Goal: Task Accomplishment & Management: Manage account settings

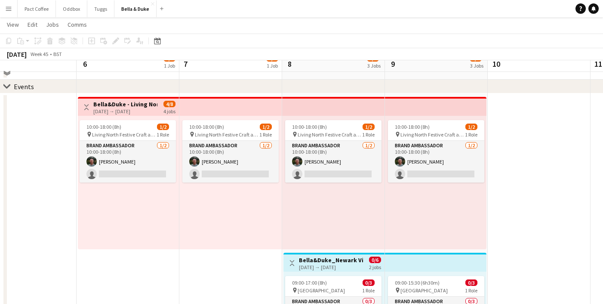
scroll to position [33, 0]
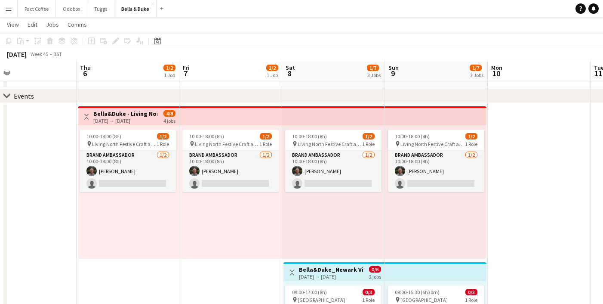
click at [105, 119] on div "[DATE] → [DATE]" at bounding box center [125, 120] width 64 height 6
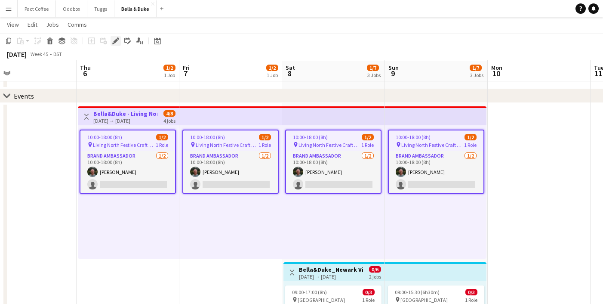
click at [113, 39] on icon "Edit" at bounding box center [115, 40] width 7 height 7
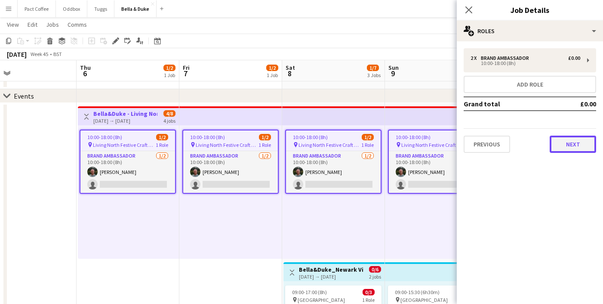
click at [566, 144] on button "Next" at bounding box center [572, 143] width 46 height 17
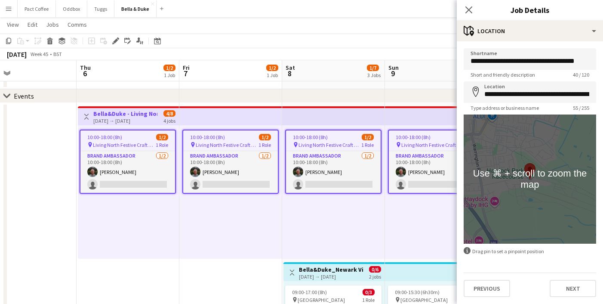
scroll to position [0, 0]
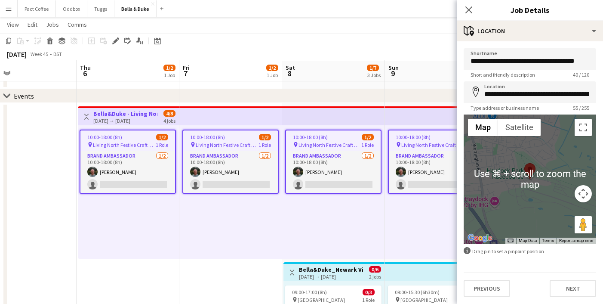
click at [579, 298] on div "**********" at bounding box center [530, 172] width 146 height 262
click at [578, 293] on button "Next" at bounding box center [572, 287] width 46 height 17
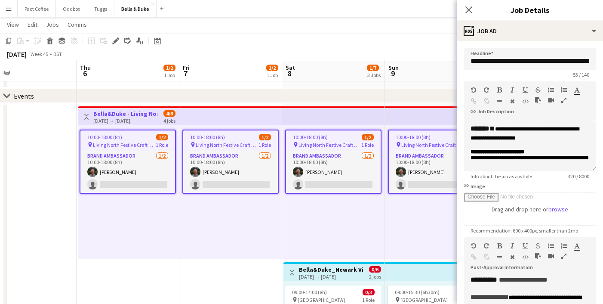
scroll to position [51, 0]
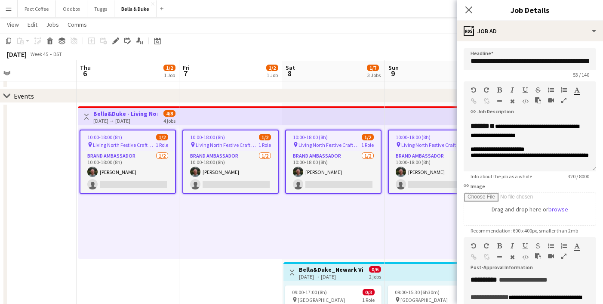
click at [324, 271] on h3 "Bella&Duke_Newark Vintage Tractor and Heritage Show" at bounding box center [331, 269] width 64 height 8
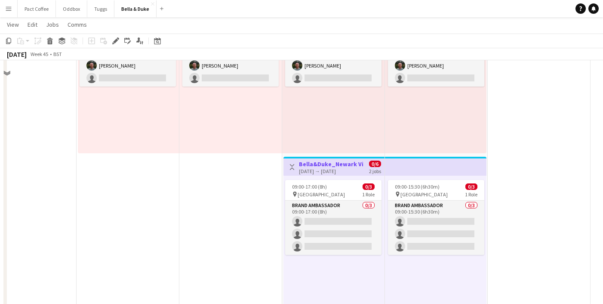
scroll to position [150, 0]
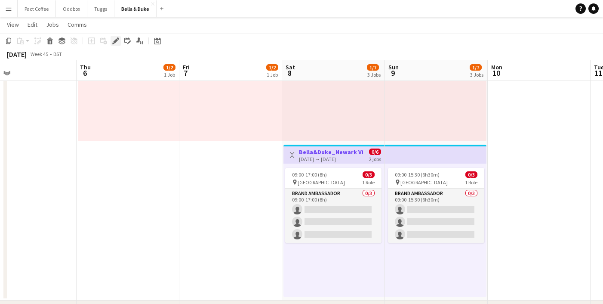
click at [120, 40] on div "Edit" at bounding box center [115, 41] width 10 height 10
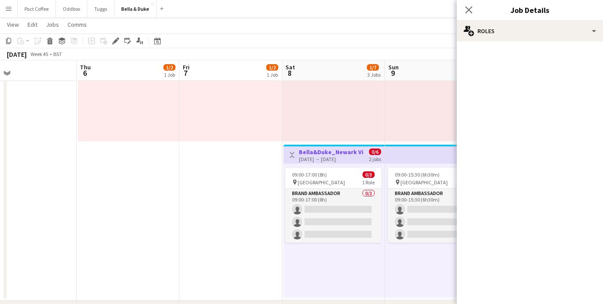
click at [310, 141] on app-date-cell "10:00-18:00 (8h) 1/2 pin Living North Festive Craft and Gift Fair 1 Role Brand …" at bounding box center [333, 142] width 103 height 315
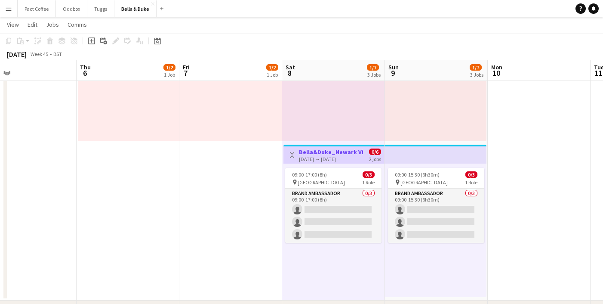
click at [308, 152] on h3 "Bella&Duke_Newark Vintage Tractor and Heritage Show" at bounding box center [331, 152] width 64 height 8
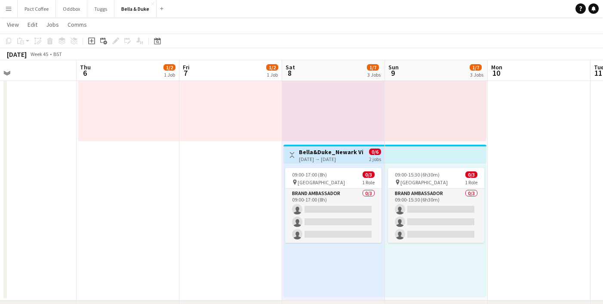
click at [277, 174] on app-date-cell "10:00-18:00 (8h) 1/2 pin Living North Festive Craft and Gift Fair 1 Role Brand …" at bounding box center [230, 142] width 103 height 315
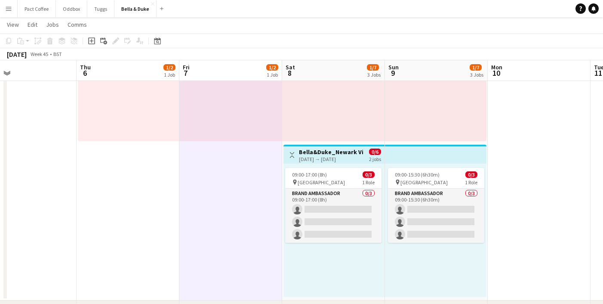
click at [322, 153] on h3 "Bella&Duke_Newark Vintage Tractor and Heritage Show" at bounding box center [331, 152] width 64 height 8
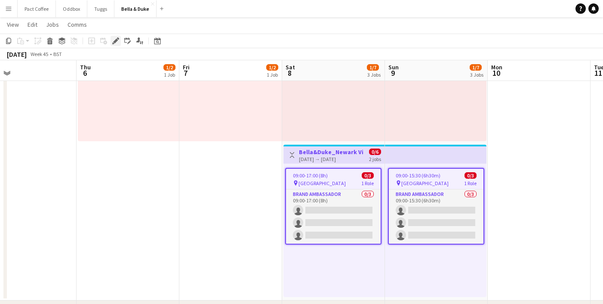
click at [120, 37] on div "Edit" at bounding box center [115, 41] width 10 height 10
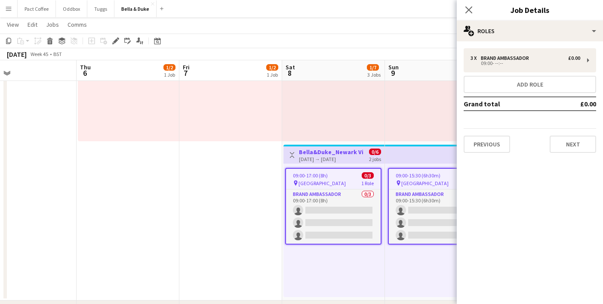
click at [599, 153] on div "3 x Brand Ambassador £0.00 09:00- --:-- Add role Grand total £0.00 Previous Next" at bounding box center [530, 100] width 146 height 118
click at [586, 142] on button "Next" at bounding box center [572, 143] width 46 height 17
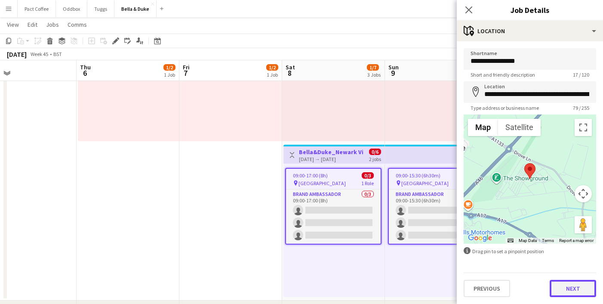
click at [559, 283] on button "Next" at bounding box center [572, 287] width 46 height 17
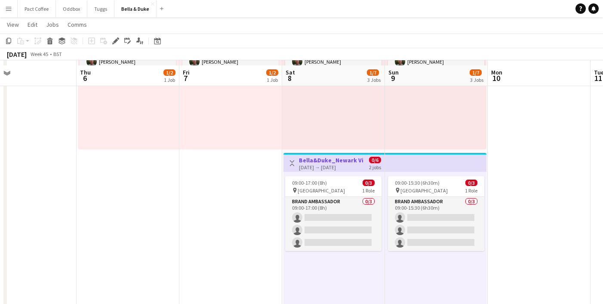
scroll to position [155, 0]
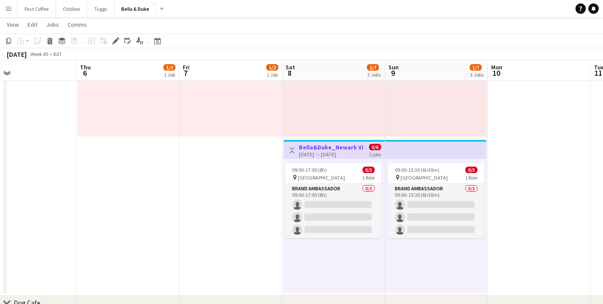
click at [313, 153] on div "[DATE] → [DATE]" at bounding box center [331, 154] width 64 height 6
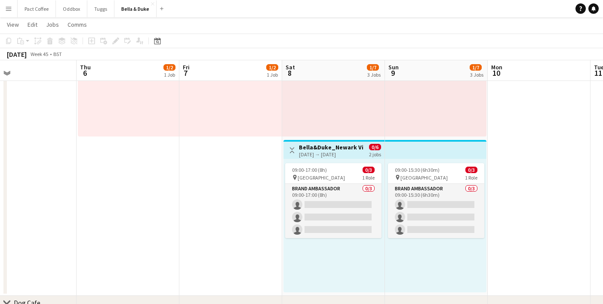
click at [344, 148] on h3 "Bella&Duke_Newark Vintage Tractor and Heritage Show" at bounding box center [331, 147] width 64 height 8
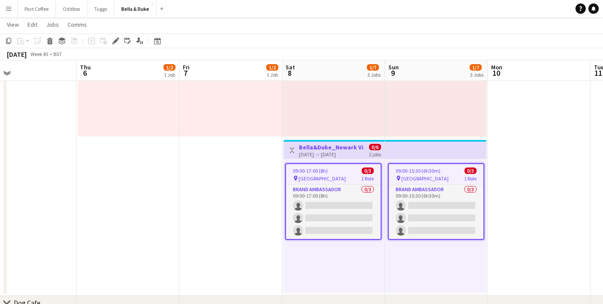
click at [111, 35] on app-toolbar "Copy Paste Paste Command V Paste with crew Command Shift V Paste linked Job [GE…" at bounding box center [301, 41] width 603 height 15
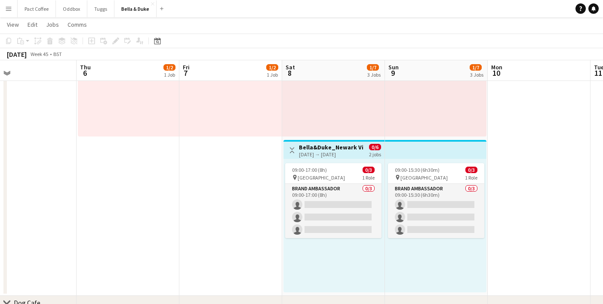
click at [328, 156] on div "[DATE] → [DATE]" at bounding box center [331, 154] width 64 height 6
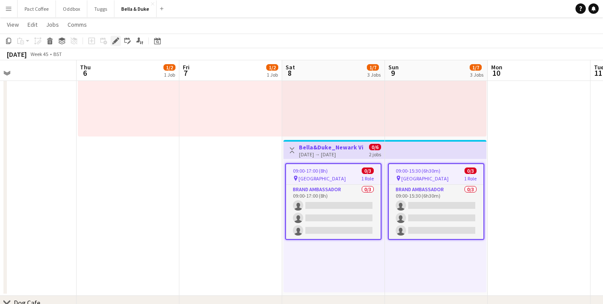
click at [117, 41] on icon "Edit" at bounding box center [115, 40] width 7 height 7
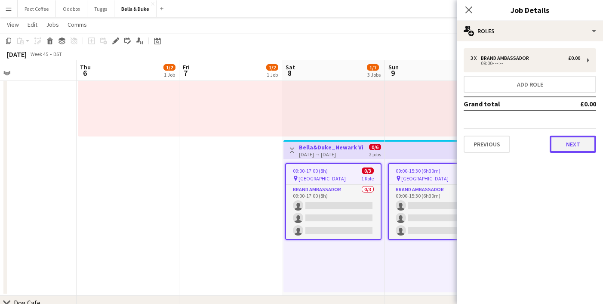
click at [556, 150] on button "Next" at bounding box center [572, 143] width 46 height 17
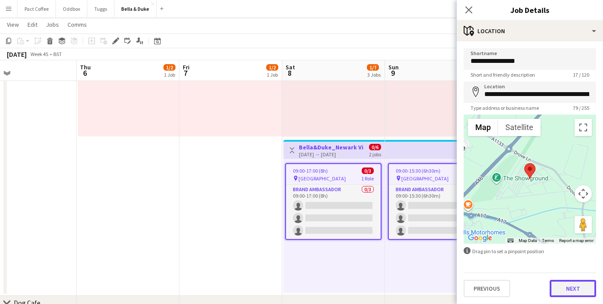
click at [574, 288] on button "Next" at bounding box center [572, 287] width 46 height 17
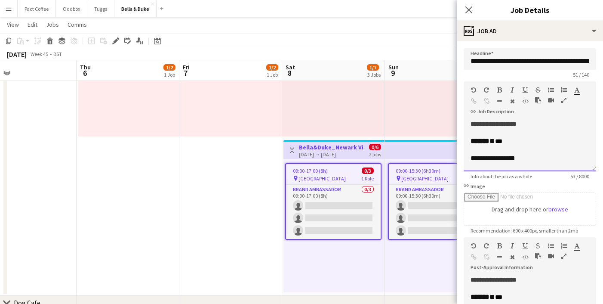
click at [522, 140] on div "******* * ***" at bounding box center [529, 141] width 119 height 9
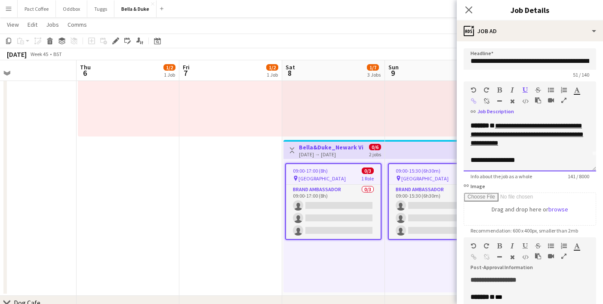
scroll to position [0, 0]
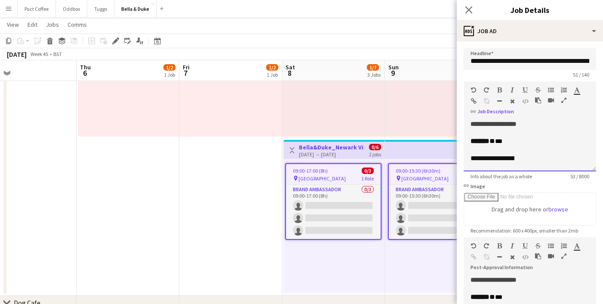
click at [537, 126] on div "**********" at bounding box center [529, 124] width 119 height 9
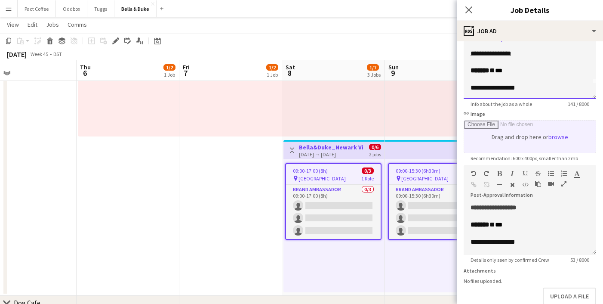
scroll to position [89, 0]
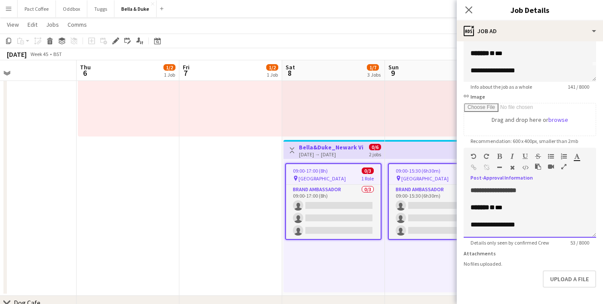
click at [514, 208] on div "******* * ***" at bounding box center [529, 207] width 119 height 9
click at [516, 188] on span "**********" at bounding box center [493, 190] width 46 height 6
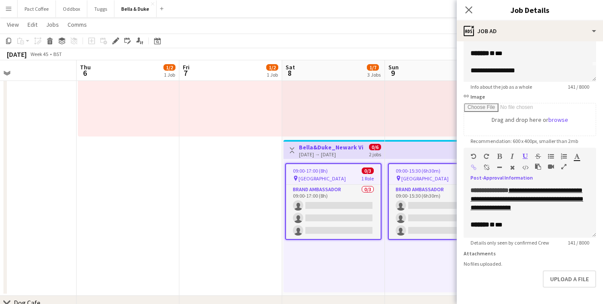
click at [255, 164] on app-date-cell "10:00-18:00 (8h) 1/2 pin Living North Festive Craft and Gift Fair 1 Role Brand …" at bounding box center [230, 138] width 103 height 315
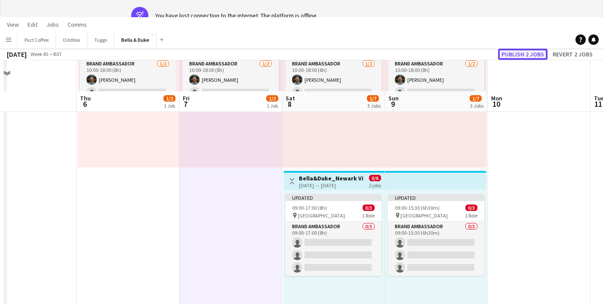
click at [534, 55] on button "Publish 2 jobs" at bounding box center [522, 54] width 49 height 11
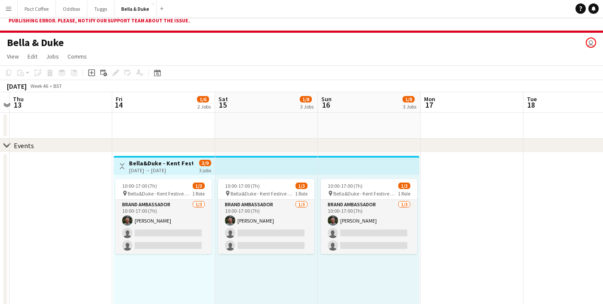
scroll to position [0, 0]
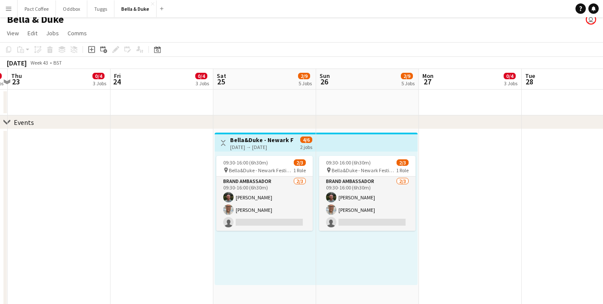
scroll to position [0, 225]
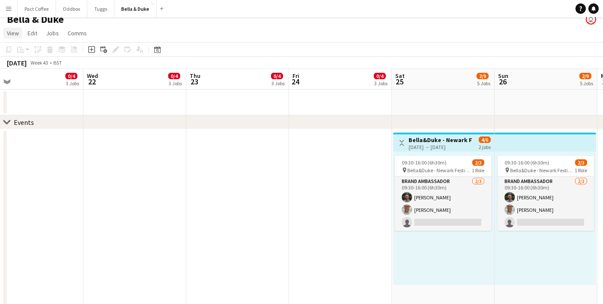
click at [11, 35] on span "View" at bounding box center [13, 33] width 12 height 8
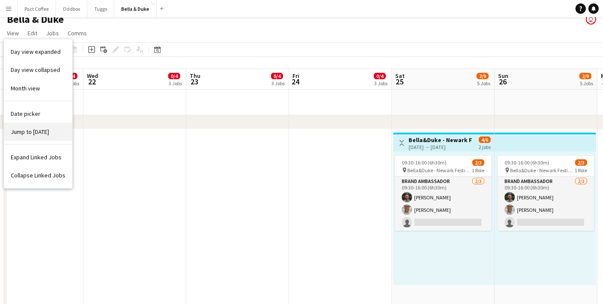
click at [29, 126] on link "Jump to [DATE]" at bounding box center [38, 132] width 68 height 18
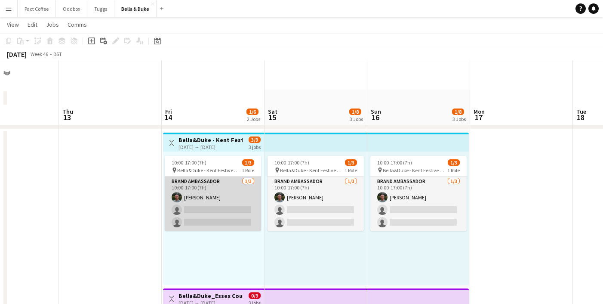
scroll to position [26, 0]
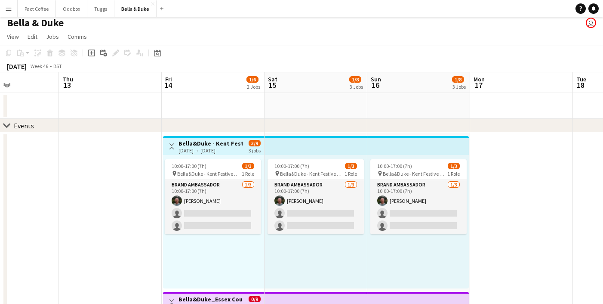
click at [218, 148] on div "[DATE] → [DATE]" at bounding box center [210, 150] width 64 height 6
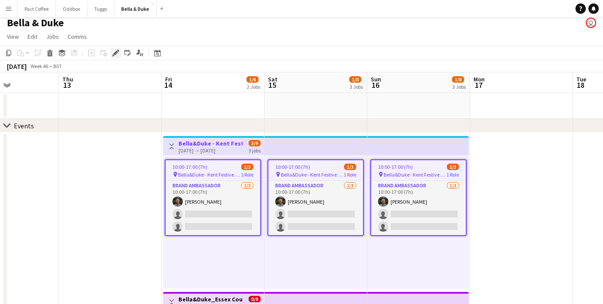
click at [118, 55] on icon "Edit" at bounding box center [115, 52] width 7 height 7
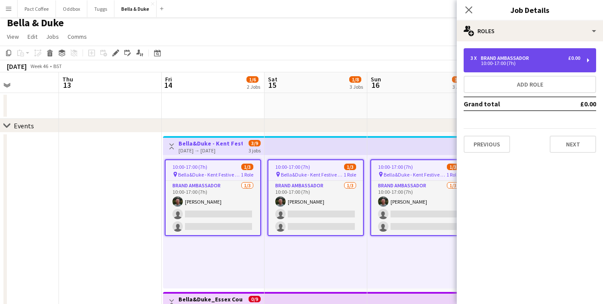
click at [496, 68] on div "3 x Brand Ambassador £0.00 10:00-17:00 (7h)" at bounding box center [529, 60] width 132 height 24
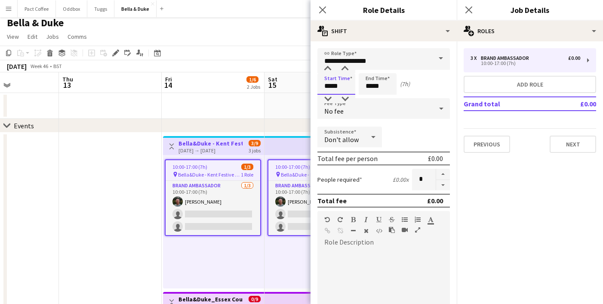
drag, startPoint x: 341, startPoint y: 87, endPoint x: 315, endPoint y: 87, distance: 26.7
click at [315, 87] on form "**********" at bounding box center [383, 249] width 146 height 402
type input "*****"
click at [389, 84] on input "*****" at bounding box center [378, 83] width 38 height 21
type input "*****"
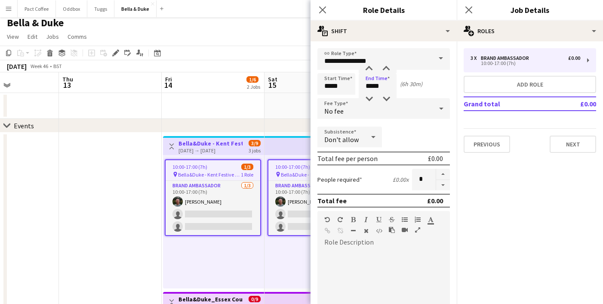
click at [402, 138] on div "Subsistence Don't allow" at bounding box center [383, 136] width 132 height 21
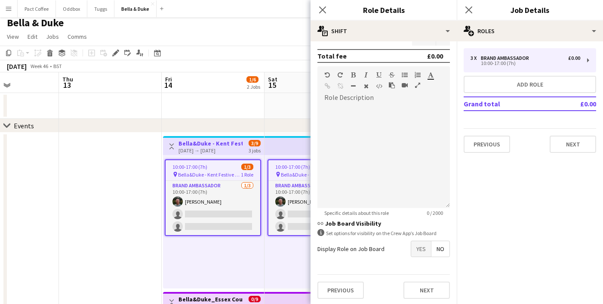
scroll to position [146, 0]
click at [422, 286] on button "Next" at bounding box center [426, 287] width 46 height 17
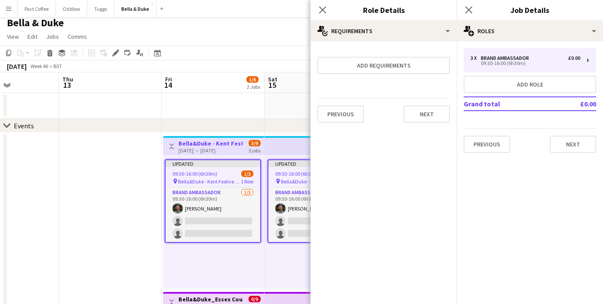
scroll to position [0, 0]
click at [138, 206] on app-date-cell at bounding box center [110, 289] width 103 height 315
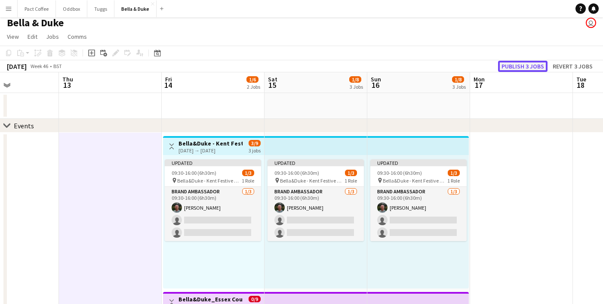
click at [514, 63] on button "Publish 3 jobs" at bounding box center [522, 66] width 49 height 11
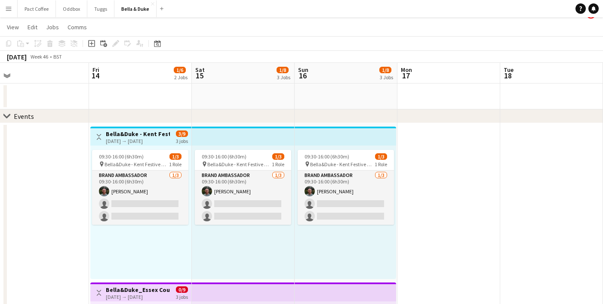
scroll to position [13, 0]
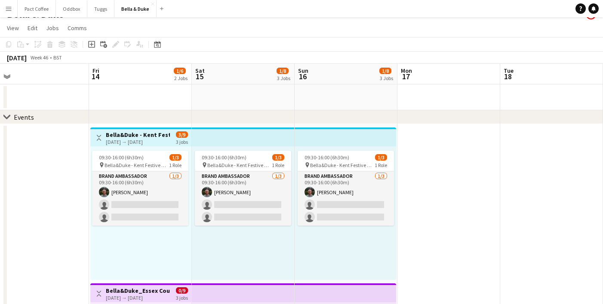
click at [151, 138] on h3 "Bella&Duke - Kent Festive Gift Fair" at bounding box center [138, 135] width 64 height 8
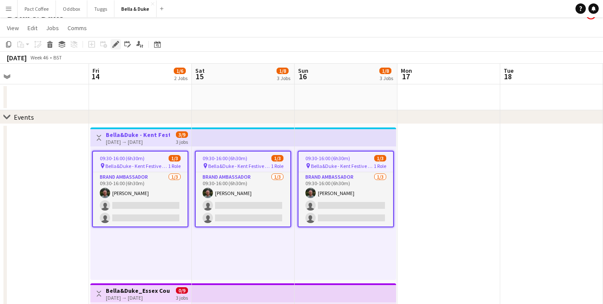
click at [114, 46] on icon at bounding box center [115, 44] width 5 height 5
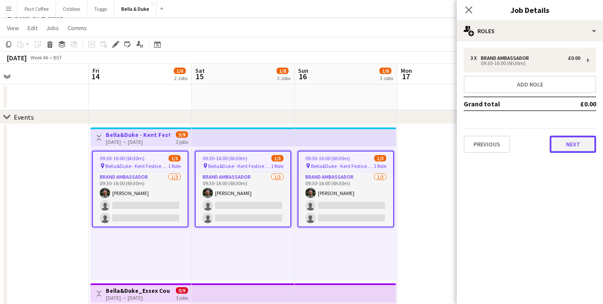
click at [582, 149] on button "Next" at bounding box center [572, 143] width 46 height 17
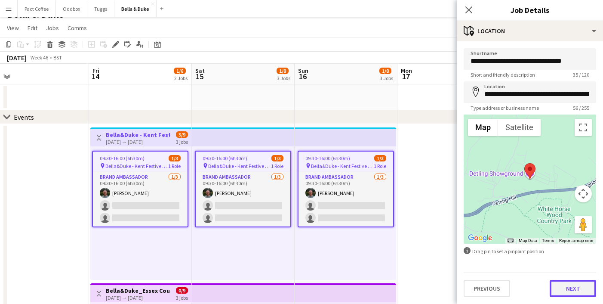
click at [561, 290] on button "Next" at bounding box center [572, 287] width 46 height 17
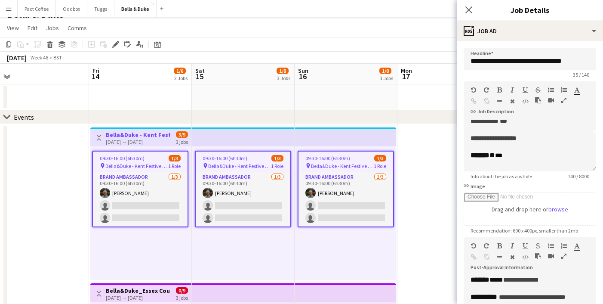
scroll to position [39, 0]
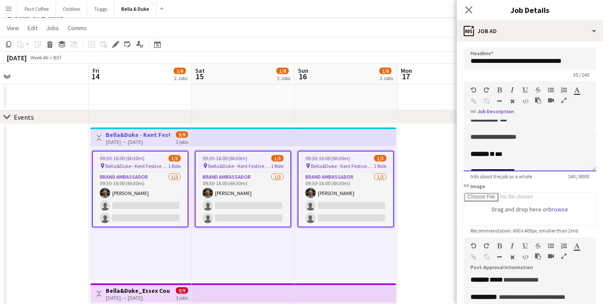
click at [537, 140] on div "**********" at bounding box center [529, 136] width 119 height 9
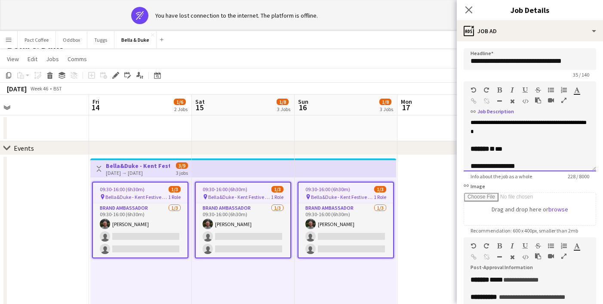
scroll to position [67, 0]
click at [522, 149] on div "******* * ***" at bounding box center [529, 144] width 119 height 9
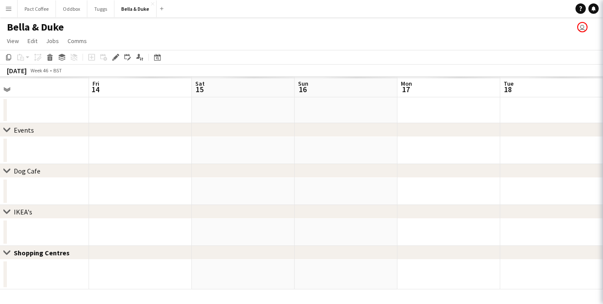
scroll to position [0, 0]
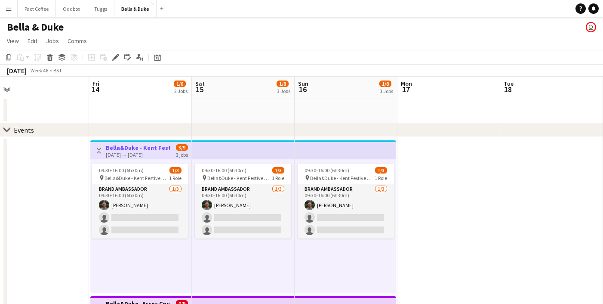
click at [126, 150] on h3 "Bella&Duke - Kent Festive Gift Fair" at bounding box center [138, 148] width 64 height 8
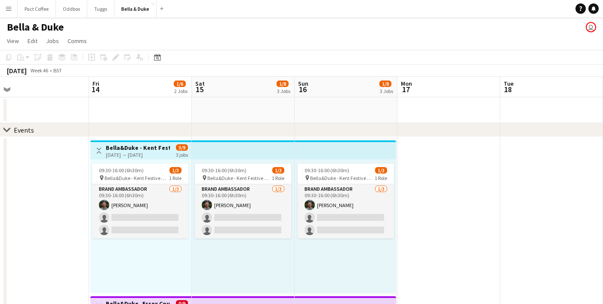
click at [71, 162] on app-date-cell at bounding box center [37, 294] width 103 height 315
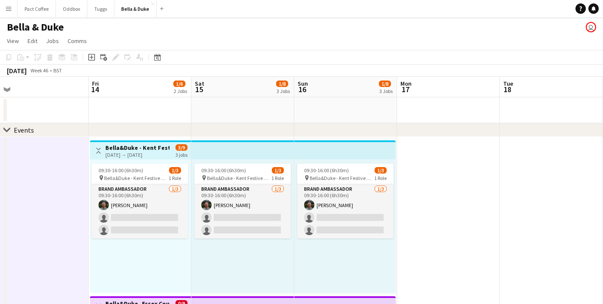
click at [140, 156] on div "[DATE] → [DATE]" at bounding box center [137, 154] width 64 height 6
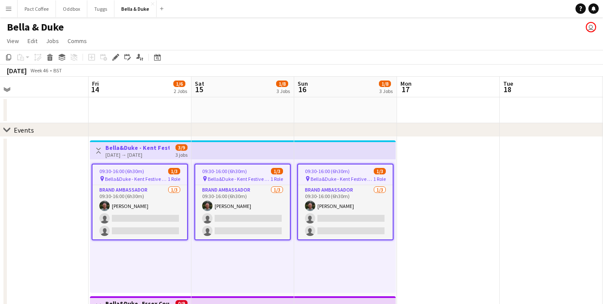
click at [121, 61] on div "Add job Add linked Job Edit Edit linked Job Applicants" at bounding box center [112, 57] width 66 height 10
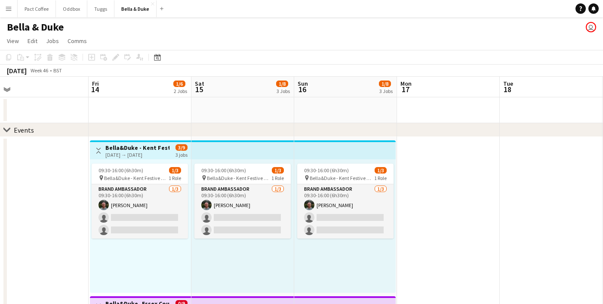
click at [133, 161] on div "09:30-16:00 (6h30m) 1/3 pin [PERSON_NAME] - Kent Festive Gift Fair 1 Role Brand…" at bounding box center [140, 225] width 101 height 133
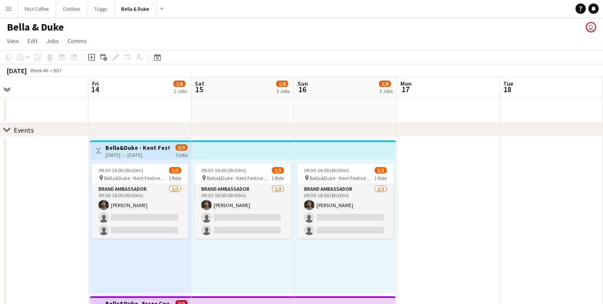
click at [83, 151] on app-date-cell at bounding box center [37, 294] width 103 height 315
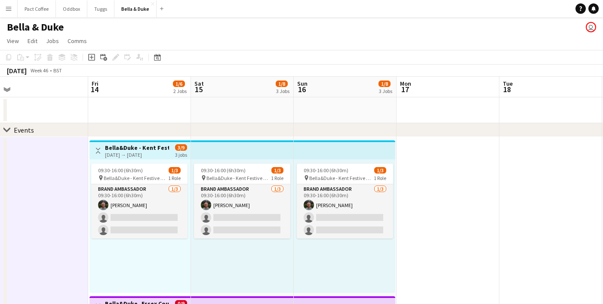
click at [113, 148] on h3 "Bella&Duke - Kent Festive Gift Fair" at bounding box center [137, 148] width 64 height 8
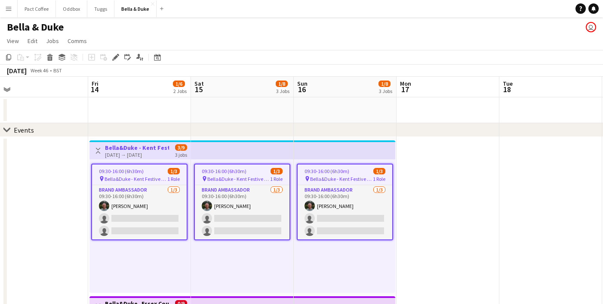
drag, startPoint x: 114, startPoint y: 52, endPoint x: 144, endPoint y: 64, distance: 32.0
click at [114, 52] on div "Edit" at bounding box center [115, 57] width 10 height 10
type input "**********"
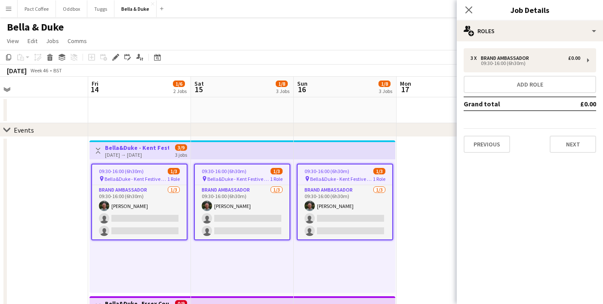
click at [600, 142] on div "3 x Brand Ambassador £0.00 09:30-16:00 (6h30m) Add role Grand total £0.00 Previ…" at bounding box center [530, 100] width 146 height 104
click at [584, 145] on button "Next" at bounding box center [572, 143] width 46 height 17
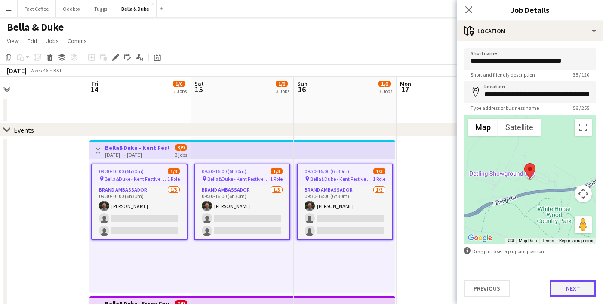
click at [564, 287] on button "Next" at bounding box center [572, 287] width 46 height 17
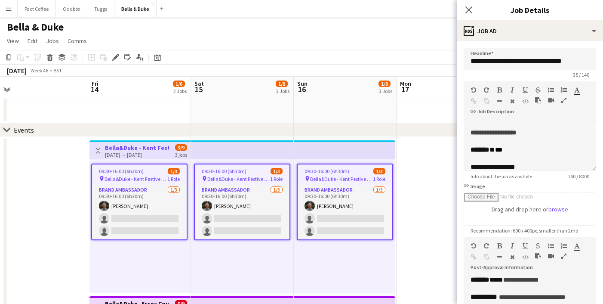
scroll to position [49, 0]
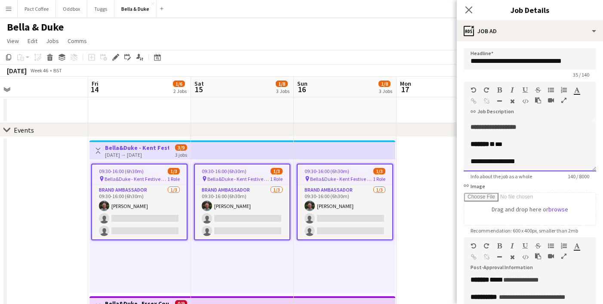
click at [525, 145] on div "******* * ***" at bounding box center [529, 144] width 119 height 9
click at [536, 129] on div "**********" at bounding box center [529, 127] width 119 height 9
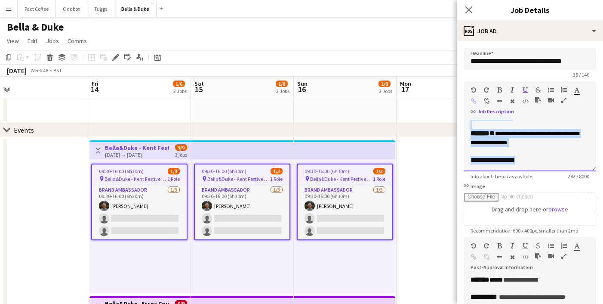
scroll to position [0, 0]
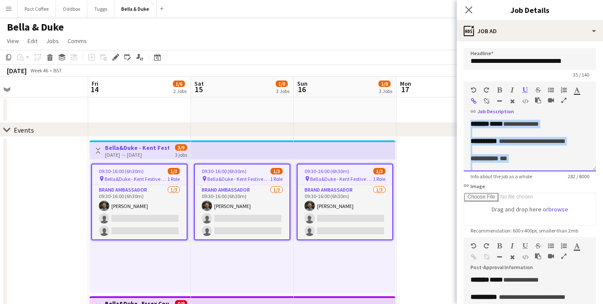
drag, startPoint x: 536, startPoint y: 159, endPoint x: 445, endPoint y: 74, distance: 125.3
copy div "**********"
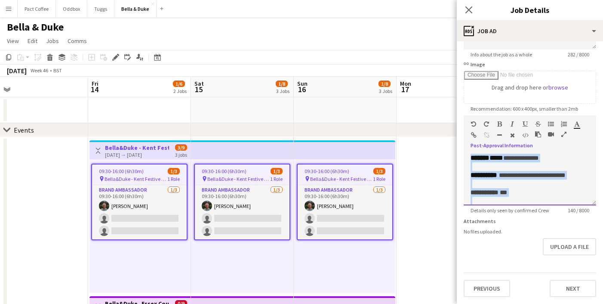
drag, startPoint x: 538, startPoint y: 193, endPoint x: 414, endPoint y: 75, distance: 171.5
paste div
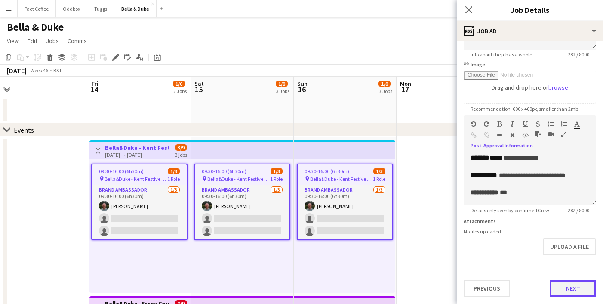
click at [561, 285] on button "Next" at bounding box center [572, 287] width 46 height 17
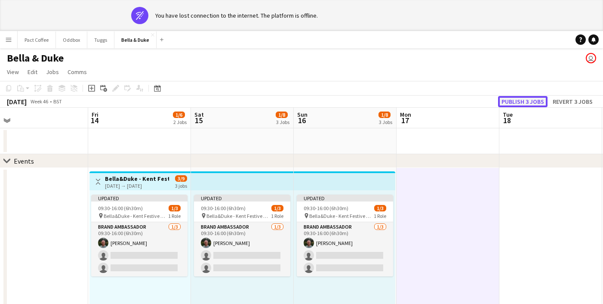
click at [518, 104] on button "Publish 3 jobs" at bounding box center [522, 101] width 49 height 11
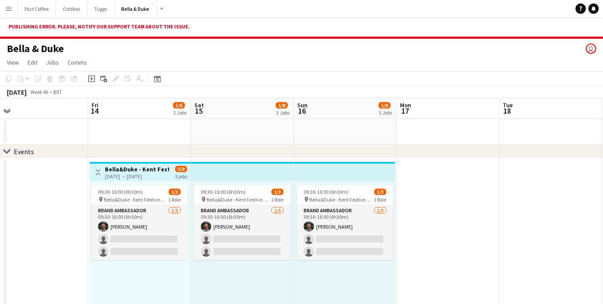
click at [147, 173] on div "[DATE] → [DATE]" at bounding box center [137, 176] width 64 height 6
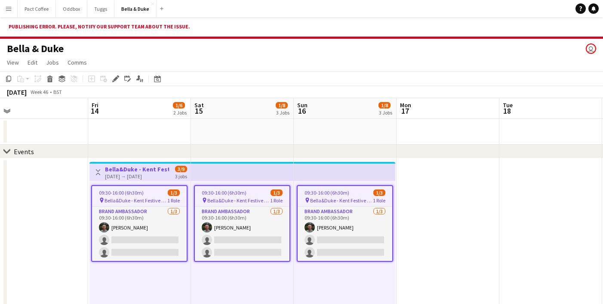
click at [106, 79] on div "Add job Add linked Job Edit Edit linked Job Applicants" at bounding box center [112, 79] width 66 height 10
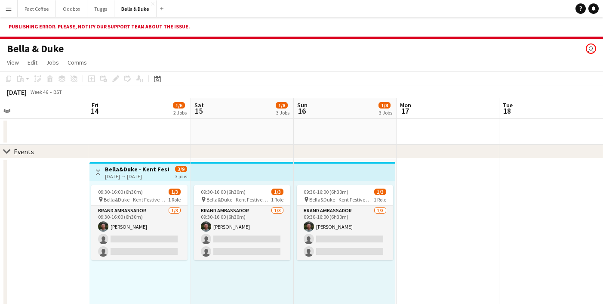
click at [119, 176] on div "[DATE] → [DATE]" at bounding box center [137, 176] width 64 height 6
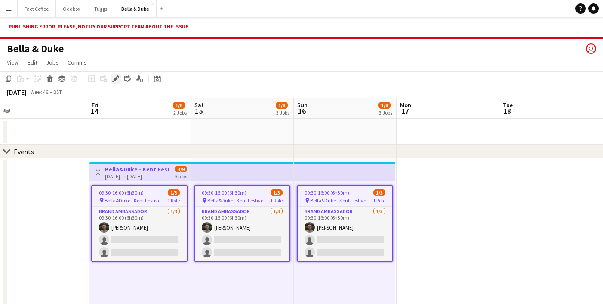
click at [116, 75] on icon "Edit" at bounding box center [115, 78] width 7 height 7
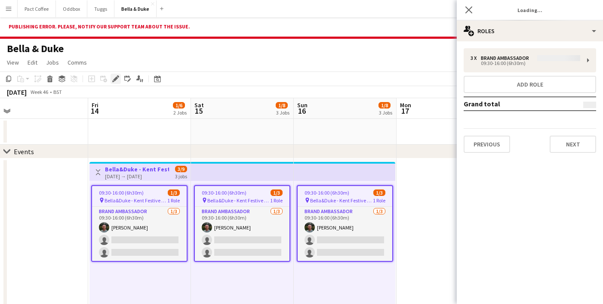
type input "**********"
click at [575, 147] on button "Next" at bounding box center [572, 143] width 46 height 17
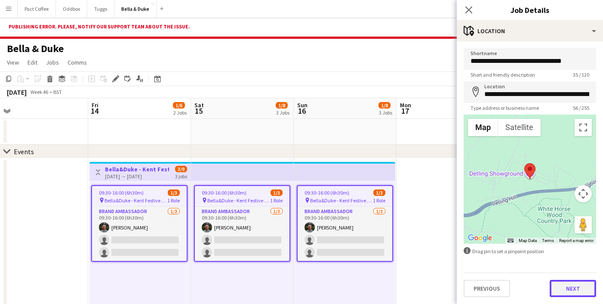
click at [570, 287] on button "Next" at bounding box center [572, 287] width 46 height 17
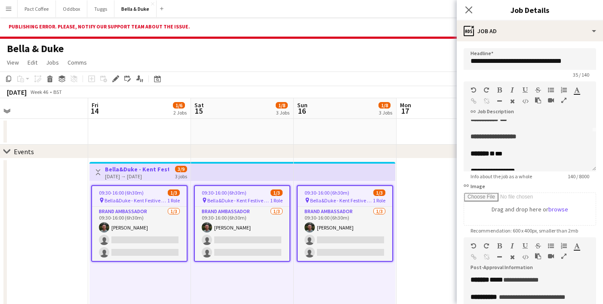
scroll to position [37, 0]
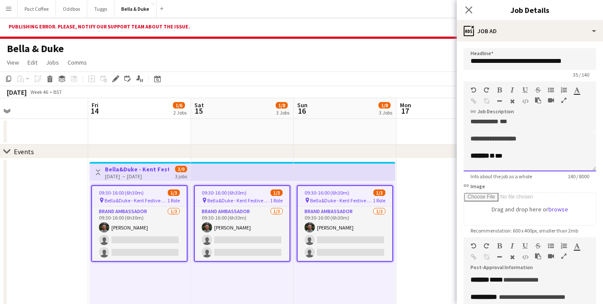
click at [534, 139] on div "**********" at bounding box center [529, 138] width 119 height 9
click at [523, 157] on div "******* * ***" at bounding box center [529, 155] width 119 height 9
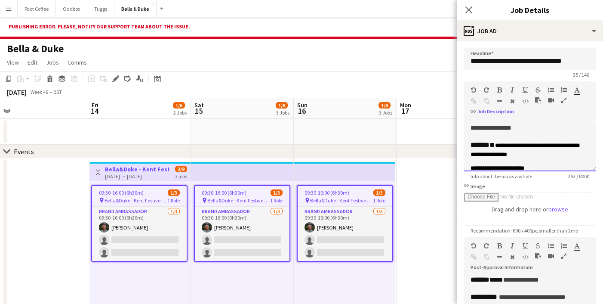
scroll to position [43, 0]
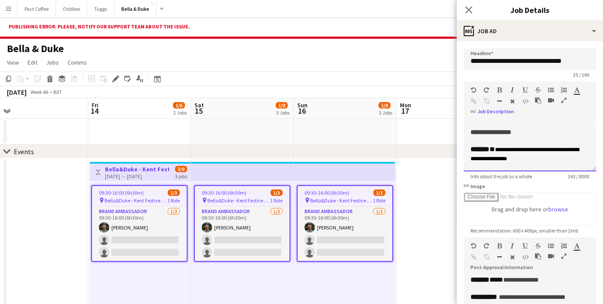
click at [534, 133] on div "**********" at bounding box center [529, 132] width 119 height 9
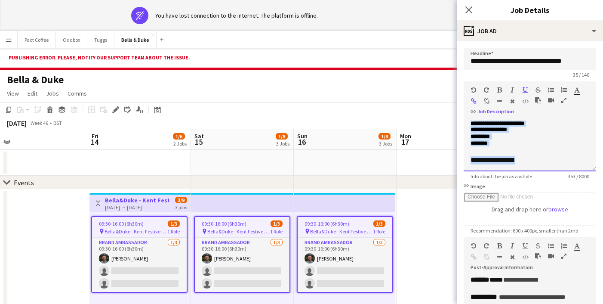
scroll to position [0, 0]
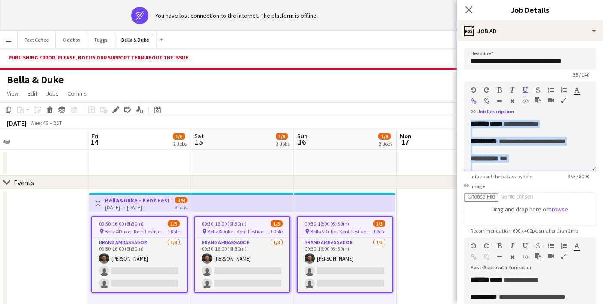
drag, startPoint x: 534, startPoint y: 158, endPoint x: 464, endPoint y: 69, distance: 113.5
click at [464, 69] on form "**********" at bounding box center [530, 233] width 146 height 370
copy div "**********"
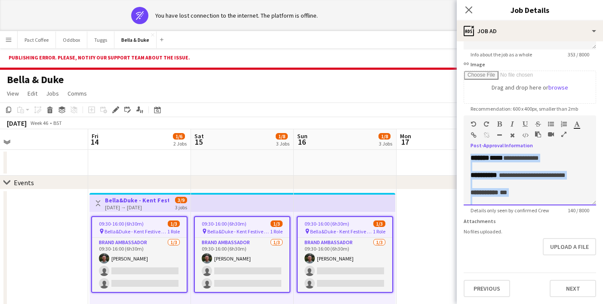
drag, startPoint x: 528, startPoint y: 194, endPoint x: 418, endPoint y: 98, distance: 146.6
paste div
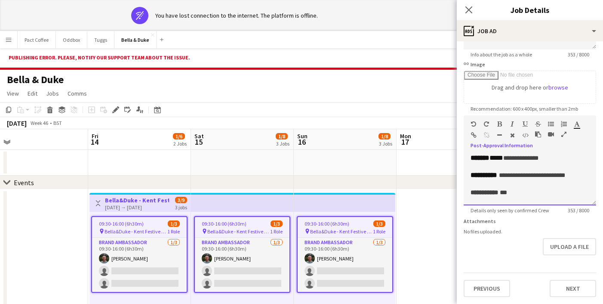
scroll to position [116, 0]
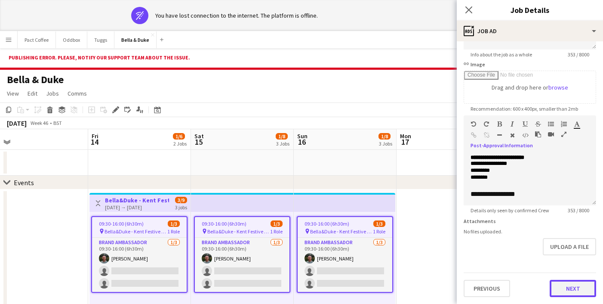
click at [565, 286] on button "Next" at bounding box center [572, 287] width 46 height 17
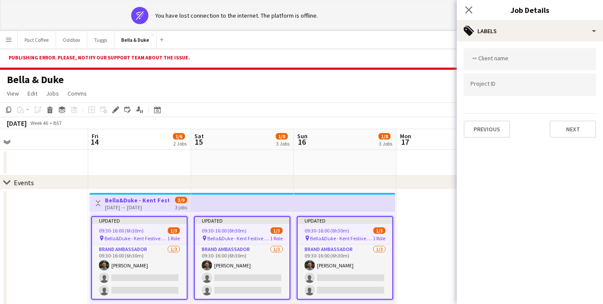
scroll to position [0, 0]
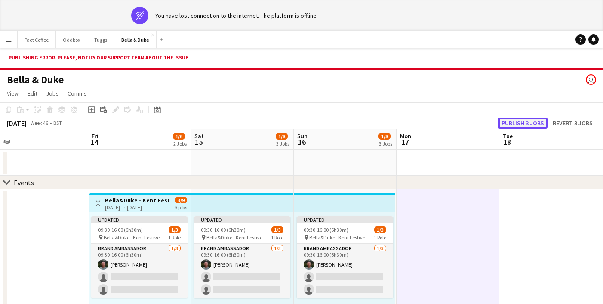
click at [531, 121] on button "Publish 3 jobs" at bounding box center [522, 122] width 49 height 11
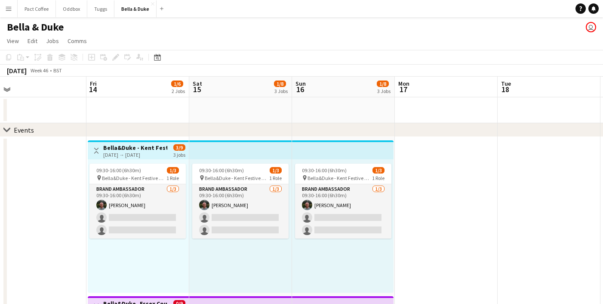
scroll to position [8, 0]
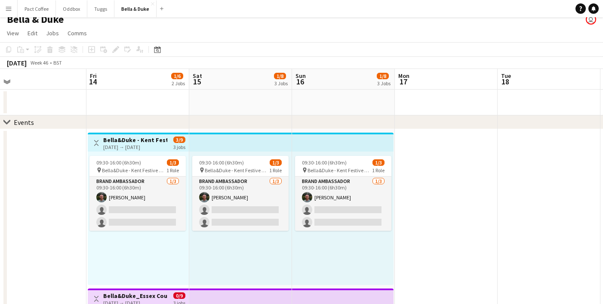
click at [123, 145] on div "[DATE] → [DATE]" at bounding box center [135, 147] width 64 height 6
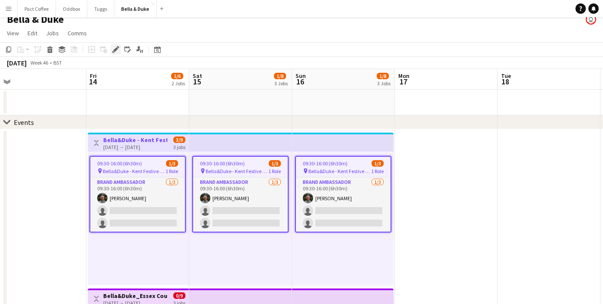
click at [115, 50] on icon at bounding box center [115, 49] width 5 height 5
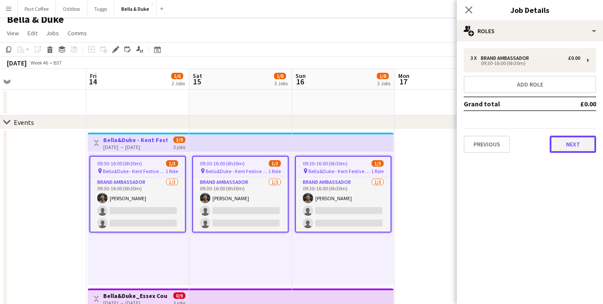
click at [557, 140] on button "Next" at bounding box center [572, 143] width 46 height 17
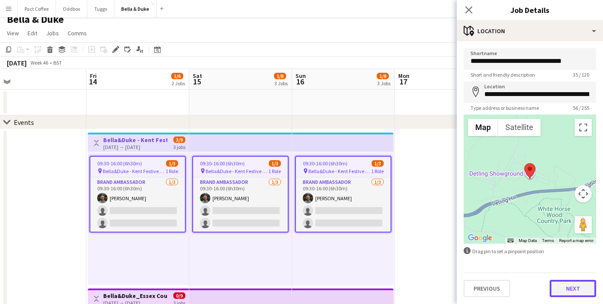
click at [568, 279] on button "Next" at bounding box center [572, 287] width 46 height 17
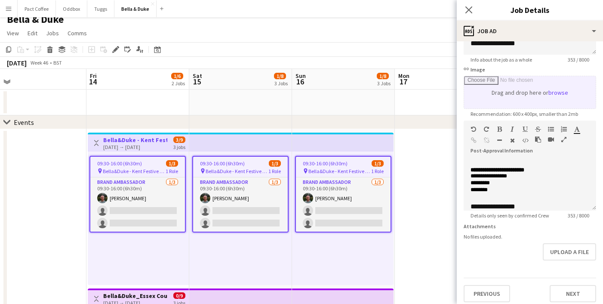
scroll to position [122, 0]
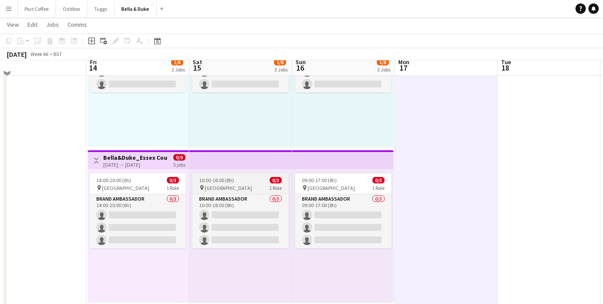
scroll to position [157, 0]
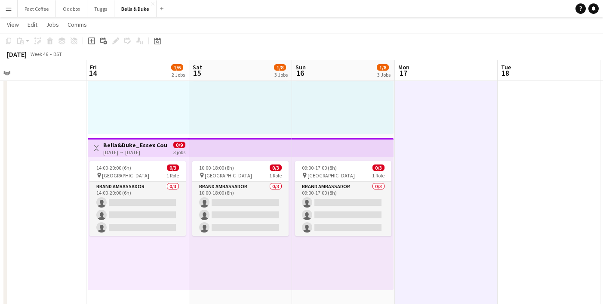
click at [155, 147] on h3 "Bella&Duke_Essex County Christmas Fair" at bounding box center [135, 145] width 64 height 8
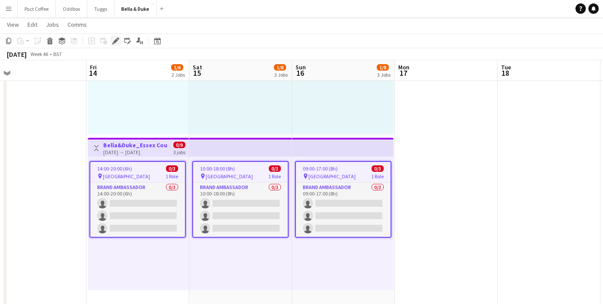
click at [114, 39] on icon "Edit" at bounding box center [115, 40] width 7 height 7
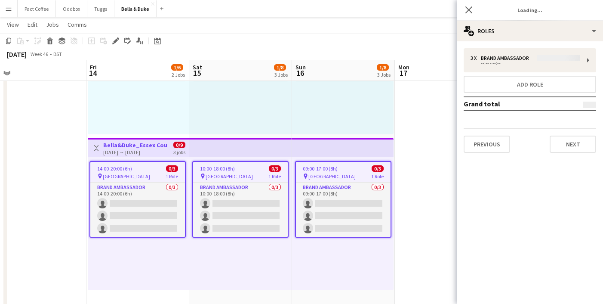
type input "**********"
click at [574, 140] on button "Next" at bounding box center [572, 143] width 46 height 17
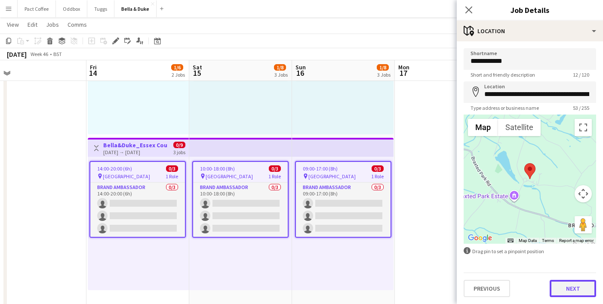
click at [577, 280] on button "Next" at bounding box center [572, 287] width 46 height 17
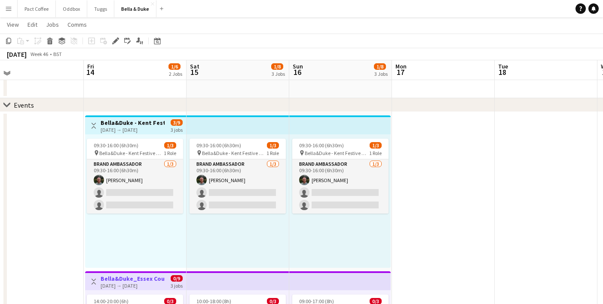
scroll to position [23, 0]
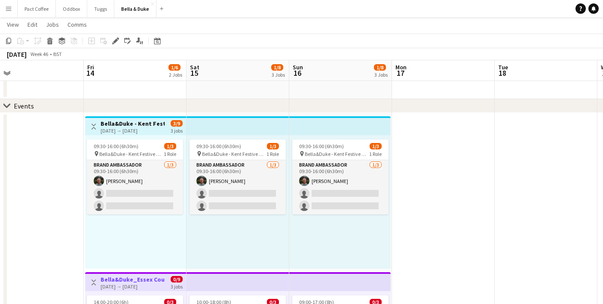
click at [151, 135] on div "09:30-16:00 (6h30m) 1/3 pin [PERSON_NAME] - Kent Festive Gift Fair 1 Role Brand…" at bounding box center [135, 201] width 101 height 133
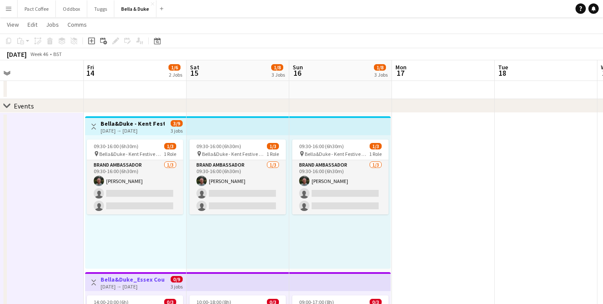
click at [123, 128] on div "[DATE] → [DATE]" at bounding box center [133, 130] width 64 height 6
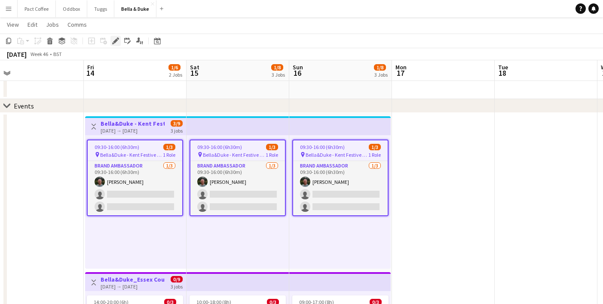
click at [113, 41] on icon "Edit" at bounding box center [115, 40] width 7 height 7
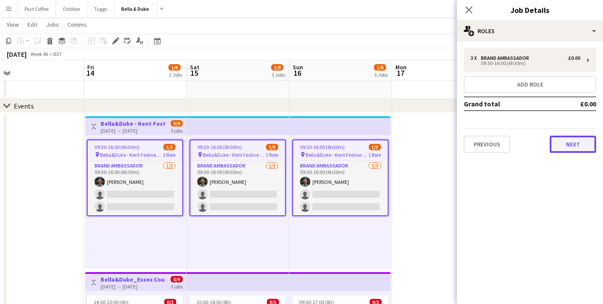
click at [568, 144] on button "Next" at bounding box center [573, 143] width 46 height 17
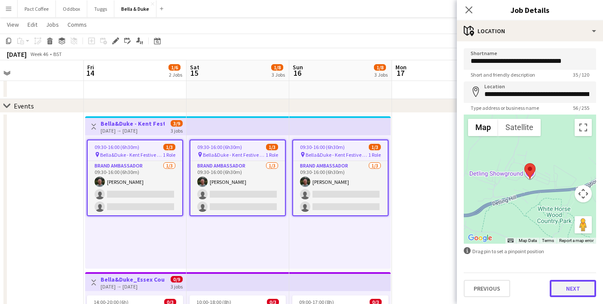
click at [559, 291] on button "Next" at bounding box center [573, 287] width 46 height 17
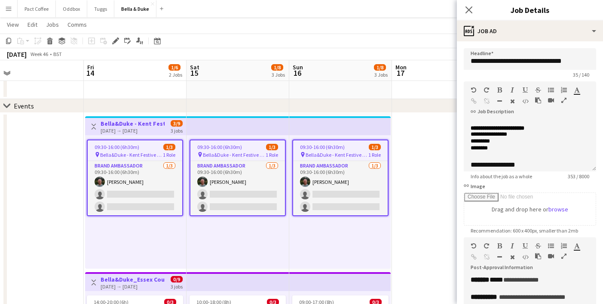
scroll to position [109, 0]
click at [471, 12] on icon at bounding box center [469, 10] width 8 height 8
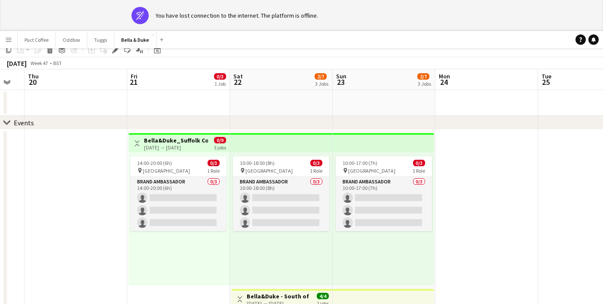
scroll to position [0, 0]
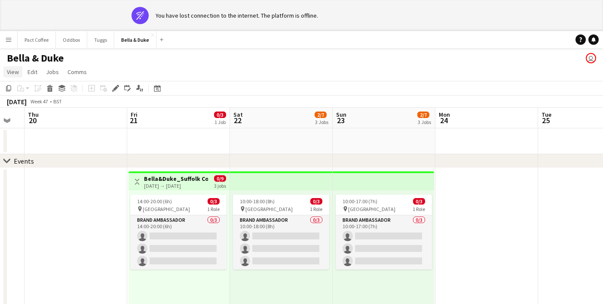
click at [18, 68] on span "View" at bounding box center [13, 72] width 12 height 8
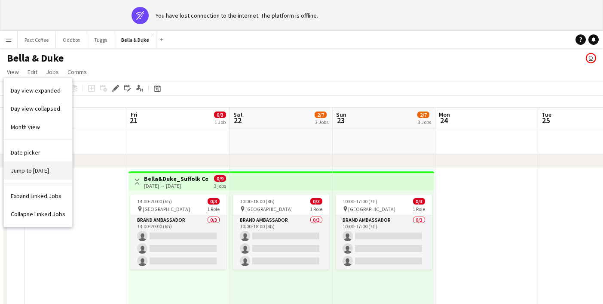
click at [26, 168] on span "Jump to [DATE]" at bounding box center [30, 170] width 38 height 8
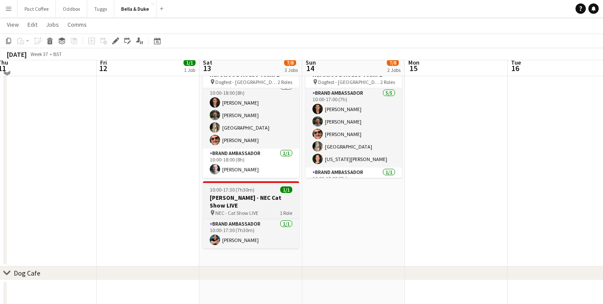
scroll to position [258, 0]
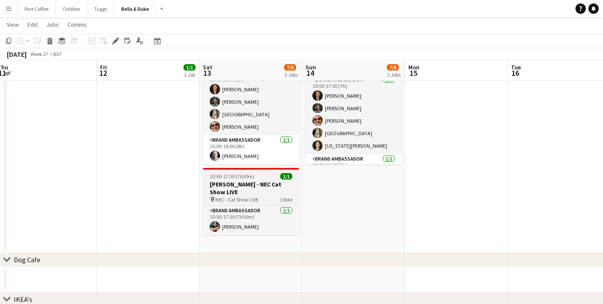
click at [263, 179] on app-job-card "10:00-17:30 (7h30m) 1/1 [PERSON_NAME] - NEC Cat Show LIVE pin NEC - Cat Show LI…" at bounding box center [251, 201] width 96 height 67
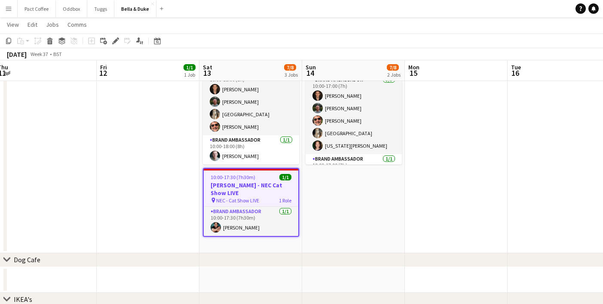
click at [174, 178] on app-date-cell "08:00-16:00 (8h) 1/1 Logistics_Bella&Duke_BBC Gardeners World 1 Role Logistics …" at bounding box center [148, 65] width 103 height 375
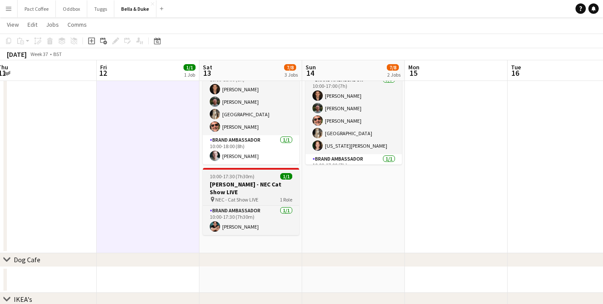
click at [264, 178] on div "10:00-17:30 (7h30m) 1/1" at bounding box center [251, 176] width 96 height 6
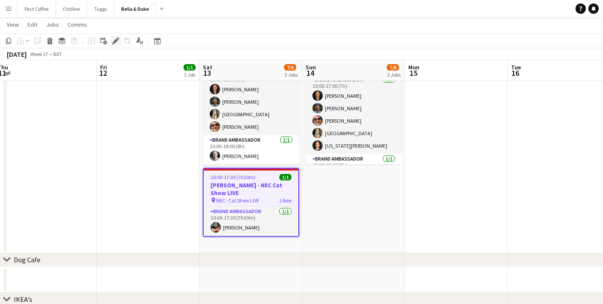
click at [112, 40] on icon "Edit" at bounding box center [115, 40] width 7 height 7
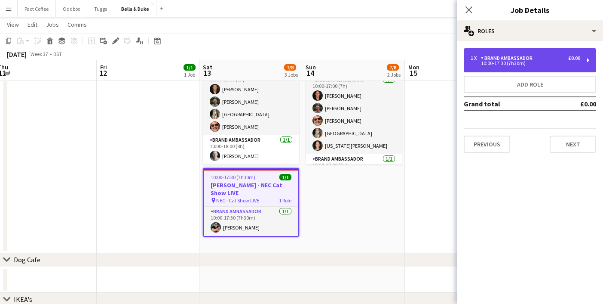
click at [537, 66] on div "1 x Brand Ambassador £0.00 10:00-17:30 (7h30m)" at bounding box center [530, 60] width 132 height 24
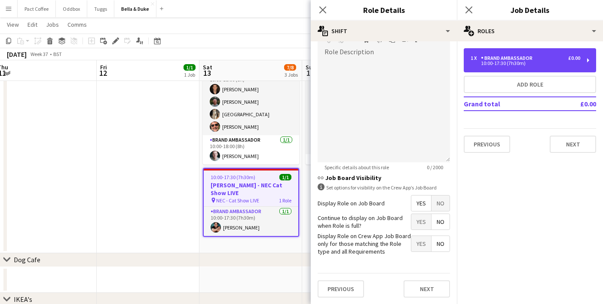
scroll to position [0, 0]
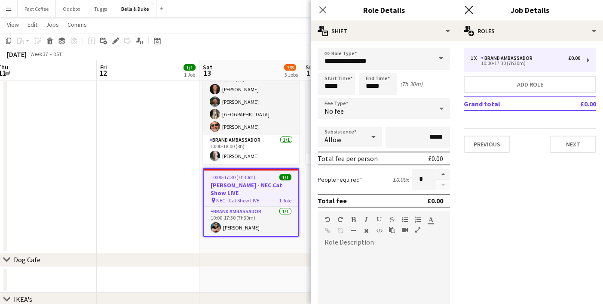
click at [473, 8] on icon "Close pop-in" at bounding box center [469, 10] width 8 height 8
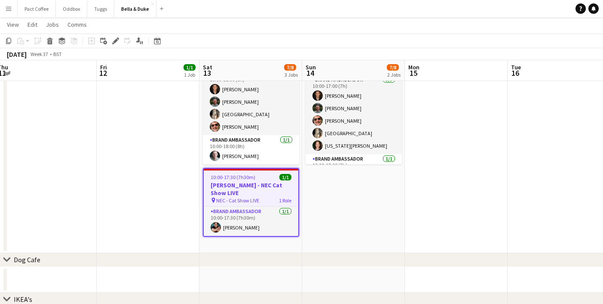
click at [144, 193] on app-date-cell "08:00-16:00 (8h) 1/1 Logistics_Bella&Duke_BBC Gardeners World 1 Role Logistics …" at bounding box center [148, 65] width 103 height 375
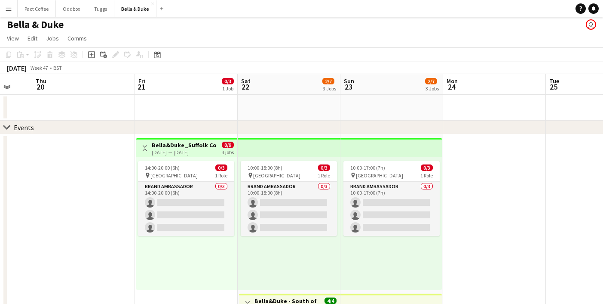
scroll to position [0, 301]
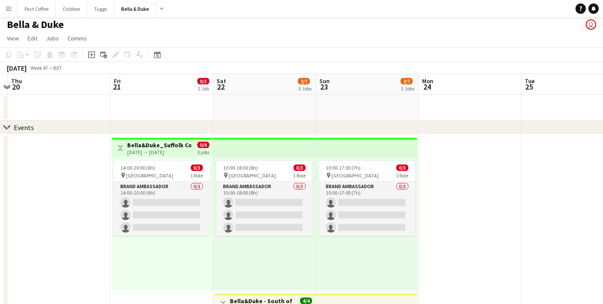
click at [169, 149] on div "[DATE] → [DATE]" at bounding box center [159, 152] width 64 height 6
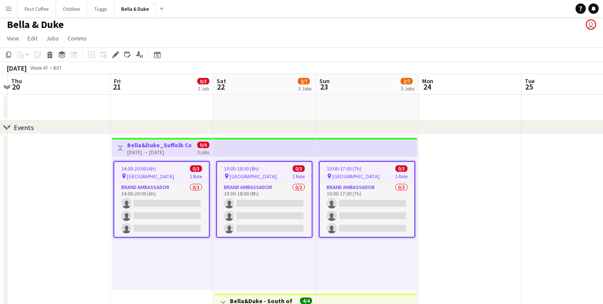
click at [114, 48] on app-toolbar "Copy Paste Paste Command V Paste with crew Command Shift V Paste linked Job [GE…" at bounding box center [301, 54] width 603 height 15
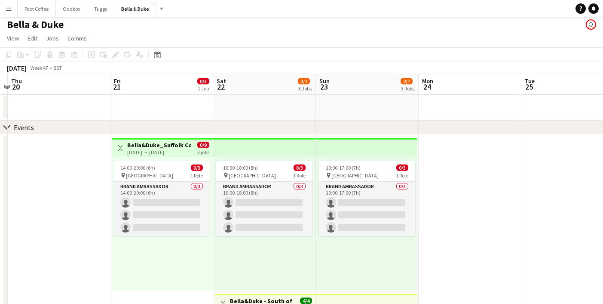
click at [137, 141] on h3 "Bella&Duke_Suffolk County Christmas Fair" at bounding box center [159, 145] width 64 height 8
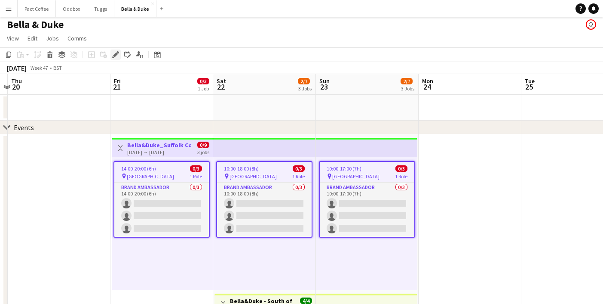
click at [115, 54] on icon at bounding box center [115, 54] width 5 height 5
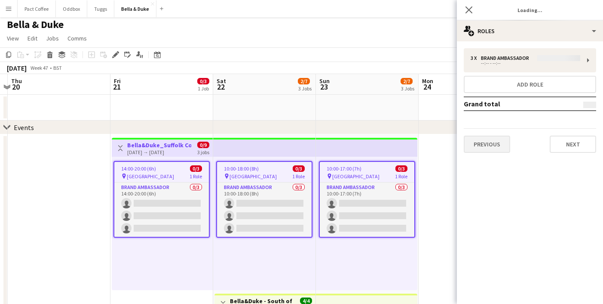
type input "**********"
click at [578, 139] on button "Next" at bounding box center [573, 143] width 46 height 17
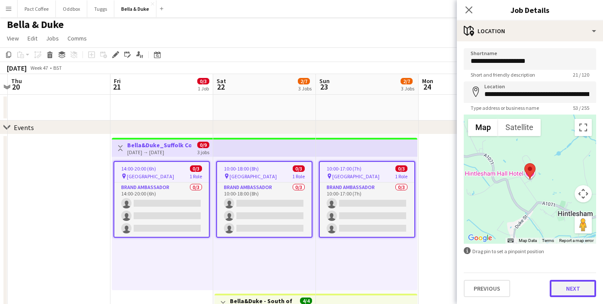
click at [566, 281] on button "Next" at bounding box center [573, 287] width 46 height 17
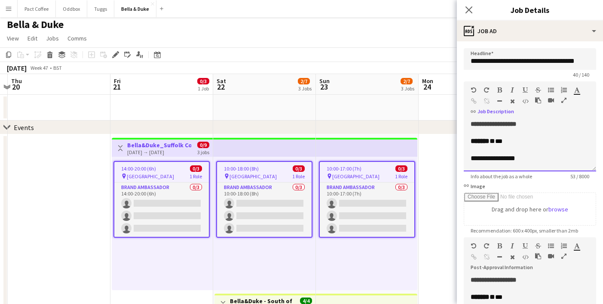
click at [525, 144] on div "******* * ***" at bounding box center [530, 141] width 119 height 9
click at [534, 126] on div "**********" at bounding box center [530, 124] width 119 height 9
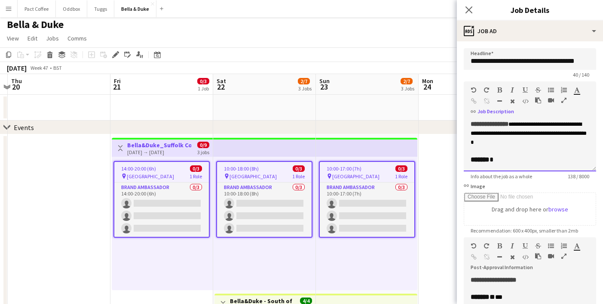
click at [504, 166] on div at bounding box center [530, 168] width 119 height 9
click at [504, 160] on div "******* *" at bounding box center [530, 159] width 119 height 9
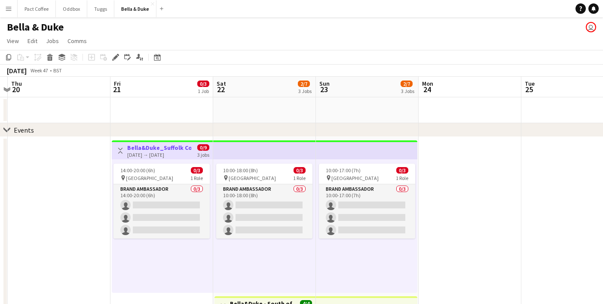
click at [138, 156] on div "[DATE] → [DATE]" at bounding box center [159, 154] width 64 height 6
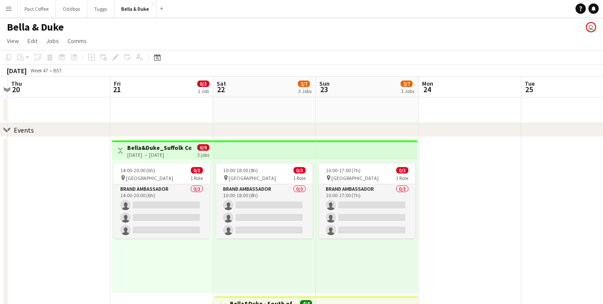
click at [139, 156] on div "[DATE] → [DATE]" at bounding box center [159, 154] width 64 height 6
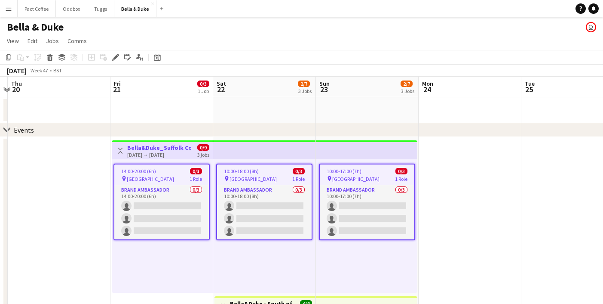
click at [134, 151] on div "[DATE] → [DATE]" at bounding box center [159, 154] width 64 height 6
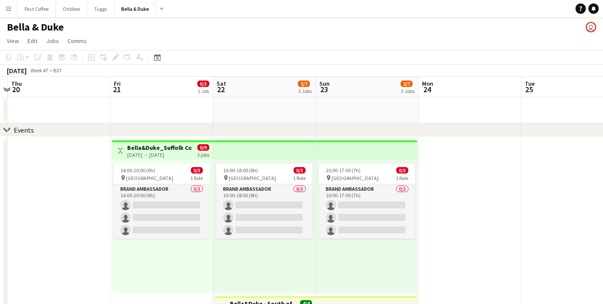
drag, startPoint x: 135, startPoint y: 147, endPoint x: 133, endPoint y: 100, distance: 46.9
click at [135, 147] on h3 "Bella&Duke_Suffolk County Christmas Fair" at bounding box center [159, 148] width 64 height 8
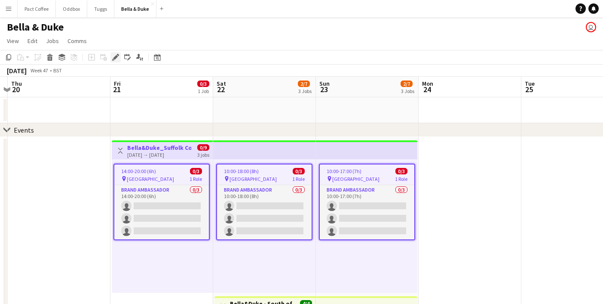
click at [114, 57] on icon "Edit" at bounding box center [115, 57] width 7 height 7
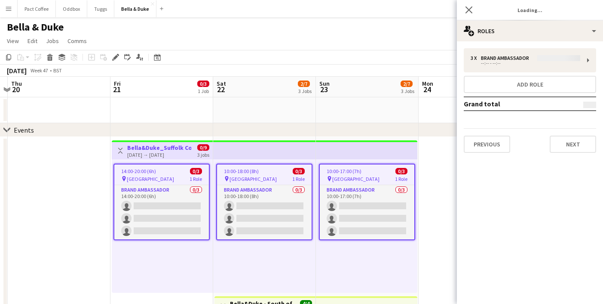
type input "**********"
click at [574, 145] on button "Next" at bounding box center [573, 143] width 46 height 17
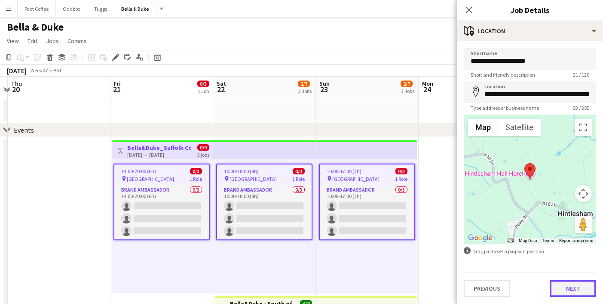
click at [575, 293] on button "Next" at bounding box center [573, 287] width 46 height 17
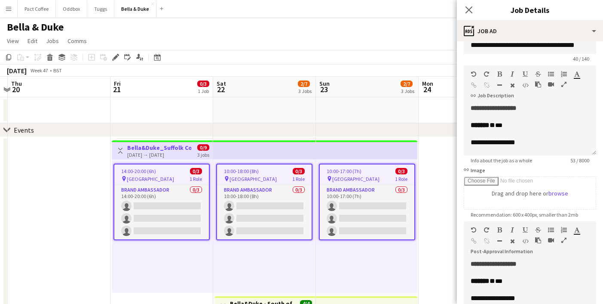
scroll to position [15, 0]
click at [529, 126] on div "******* * ***" at bounding box center [530, 125] width 119 height 9
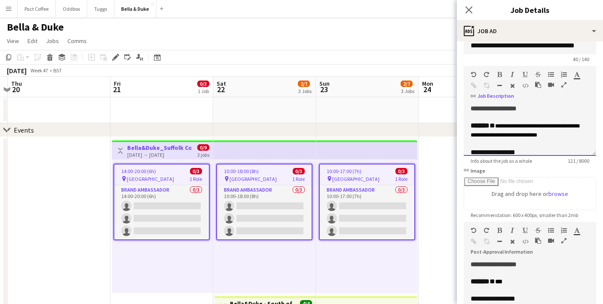
click at [542, 109] on div "**********" at bounding box center [530, 108] width 119 height 9
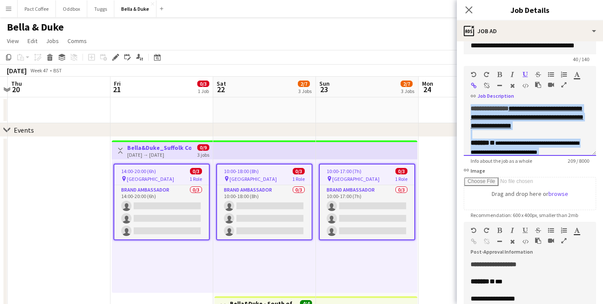
drag, startPoint x: 537, startPoint y: 150, endPoint x: 443, endPoint y: 58, distance: 131.6
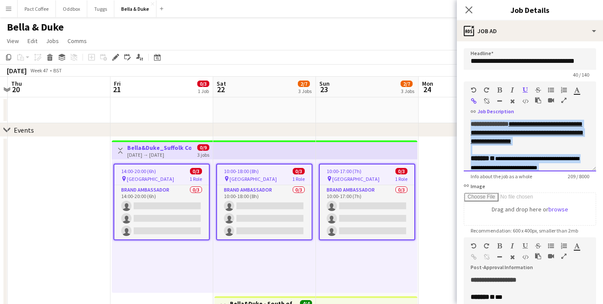
copy div "**********"
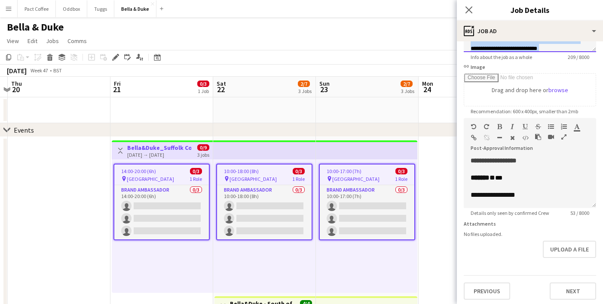
scroll to position [122, 0]
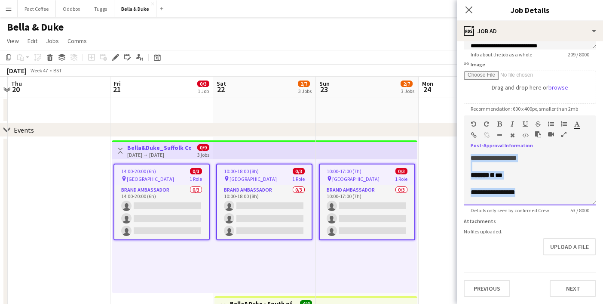
drag, startPoint x: 531, startPoint y: 191, endPoint x: 437, endPoint y: 131, distance: 111.5
paste div
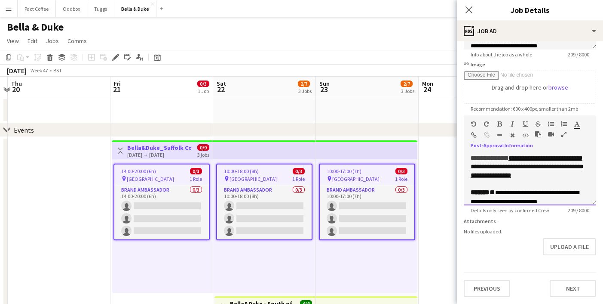
scroll to position [29, 0]
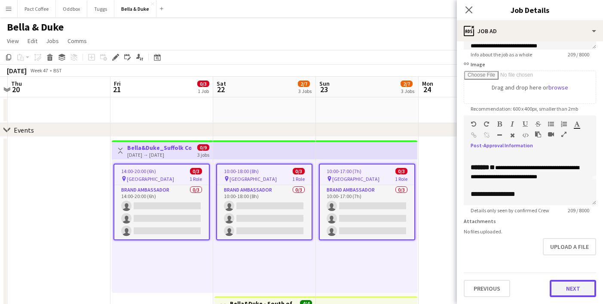
click at [571, 290] on button "Next" at bounding box center [573, 287] width 46 height 17
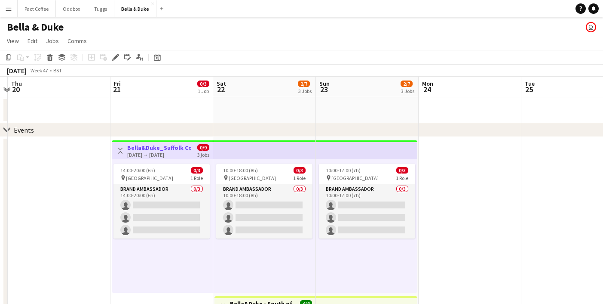
click at [68, 156] on app-date-cell at bounding box center [59, 294] width 103 height 315
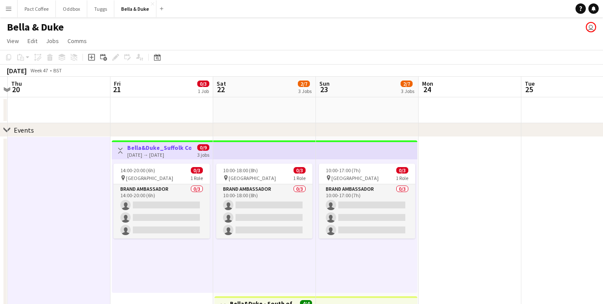
click at [160, 147] on h3 "Bella&Duke_Suffolk County Christmas Fair" at bounding box center [159, 148] width 64 height 8
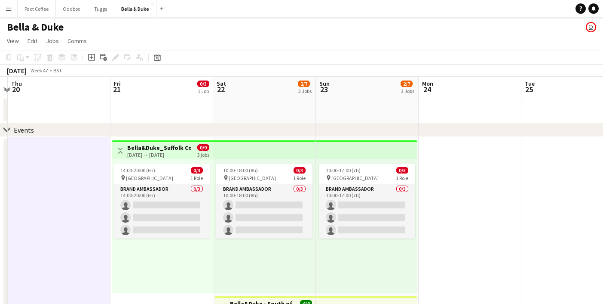
click at [134, 147] on h3 "Bella&Duke_Suffolk County Christmas Fair" at bounding box center [159, 148] width 64 height 8
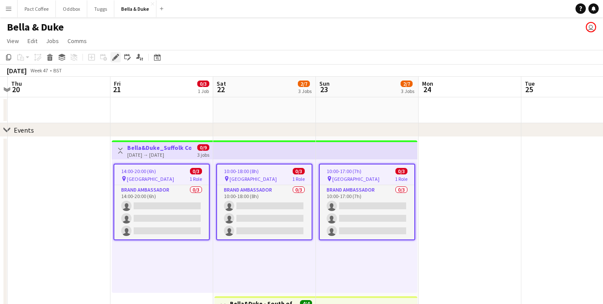
click at [112, 54] on icon "Edit" at bounding box center [115, 57] width 7 height 7
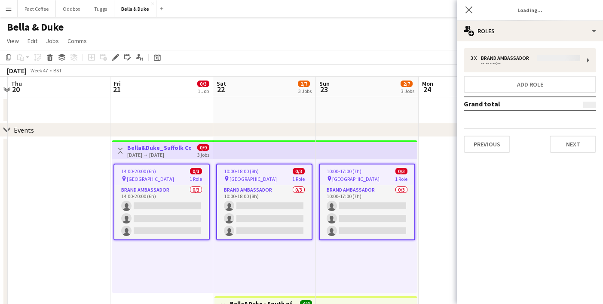
type input "**********"
click at [558, 142] on button "Next" at bounding box center [573, 143] width 46 height 17
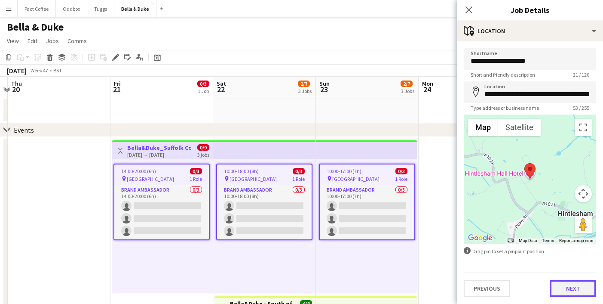
click at [560, 286] on button "Next" at bounding box center [573, 287] width 46 height 17
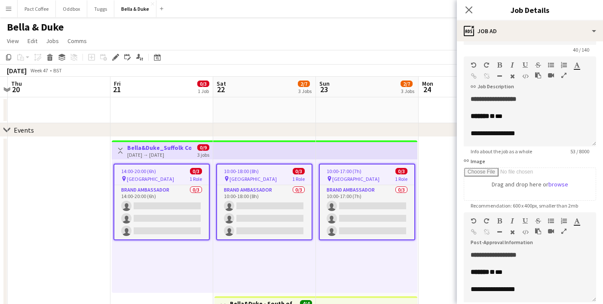
scroll to position [22, 0]
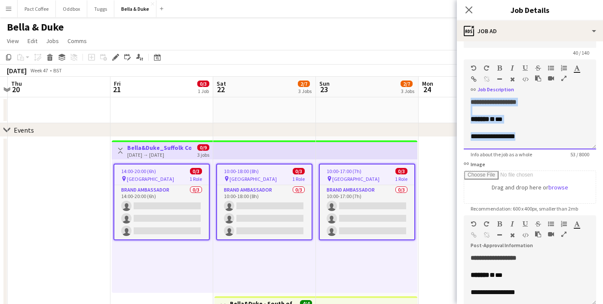
drag, startPoint x: 532, startPoint y: 140, endPoint x: 451, endPoint y: 61, distance: 112.5
paste div
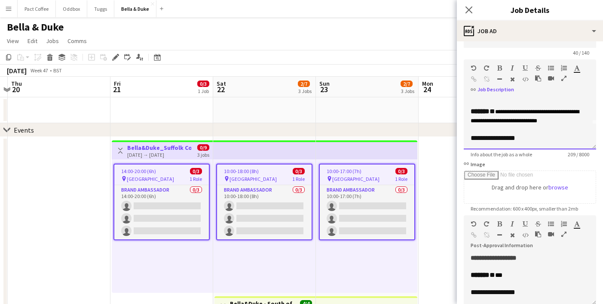
scroll to position [122, 0]
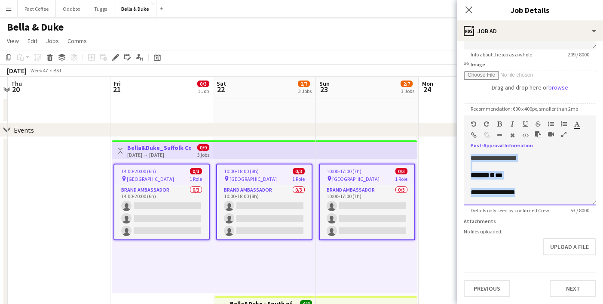
drag, startPoint x: 523, startPoint y: 192, endPoint x: 440, endPoint y: 136, distance: 100.0
paste div
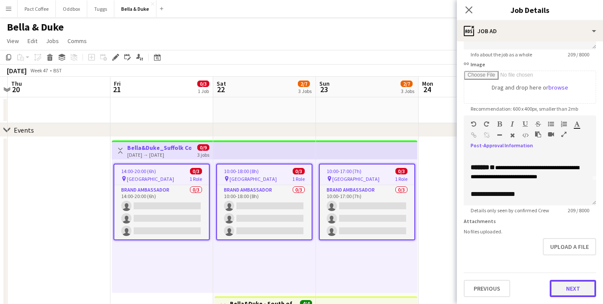
click at [564, 284] on button "Next" at bounding box center [573, 287] width 46 height 17
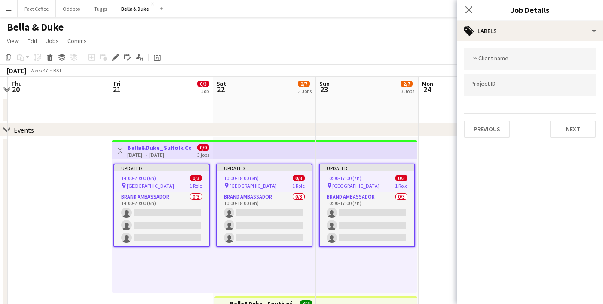
click at [434, 212] on app-date-cell at bounding box center [470, 294] width 103 height 315
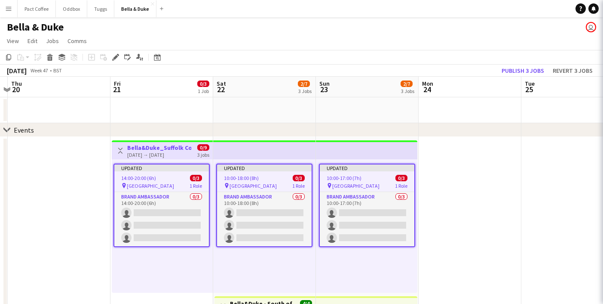
scroll to position [0, 301]
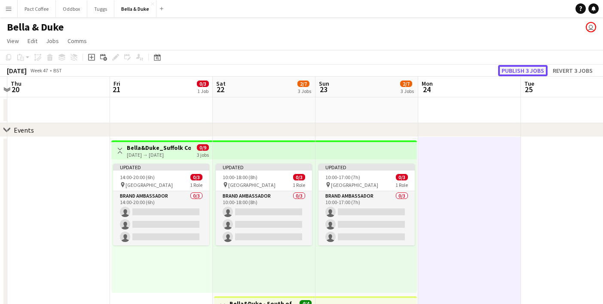
click at [513, 74] on button "Publish 3 jobs" at bounding box center [522, 70] width 49 height 11
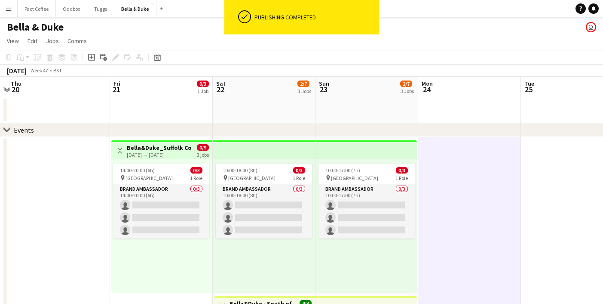
click at [178, 144] on h3 "Bella&Duke_Suffolk County Christmas Fair" at bounding box center [159, 148] width 64 height 8
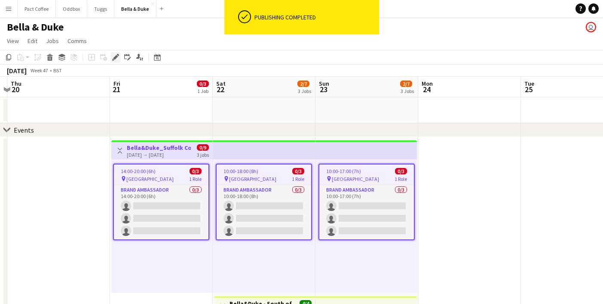
click at [113, 53] on div "Edit" at bounding box center [115, 57] width 10 height 10
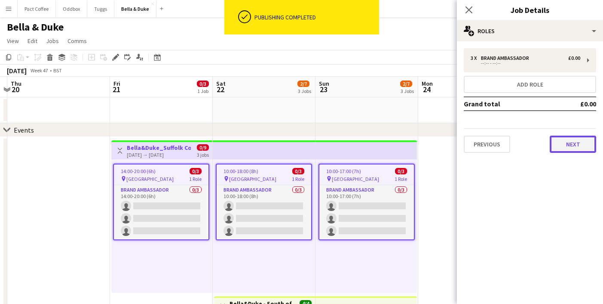
click at [566, 143] on button "Next" at bounding box center [573, 143] width 46 height 17
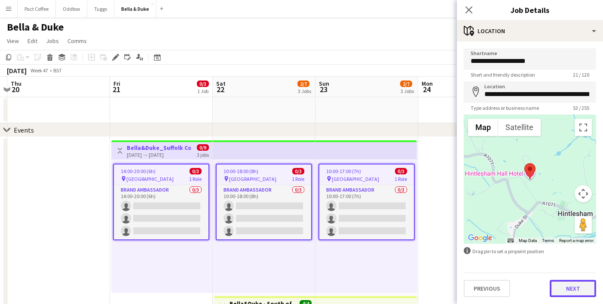
click at [579, 285] on button "Next" at bounding box center [573, 287] width 46 height 17
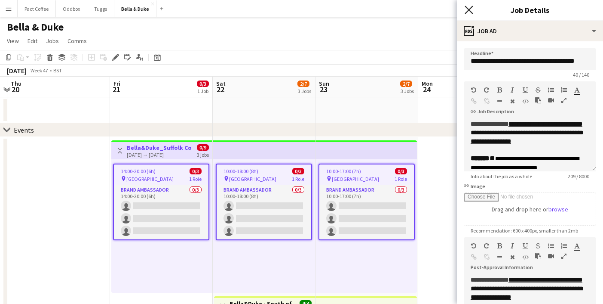
click at [470, 13] on icon "Close pop-in" at bounding box center [469, 10] width 8 height 8
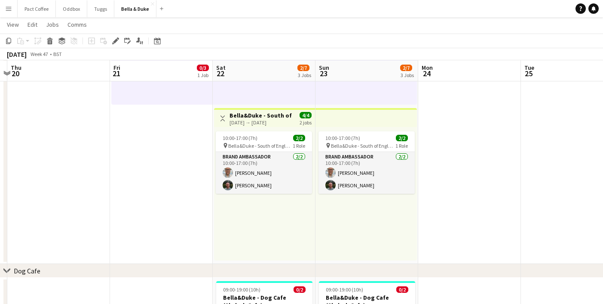
scroll to position [188, 0]
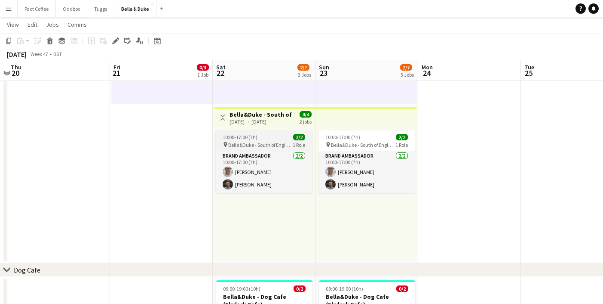
click at [259, 136] on div "10:00-17:00 (7h) 2/2" at bounding box center [264, 137] width 96 height 6
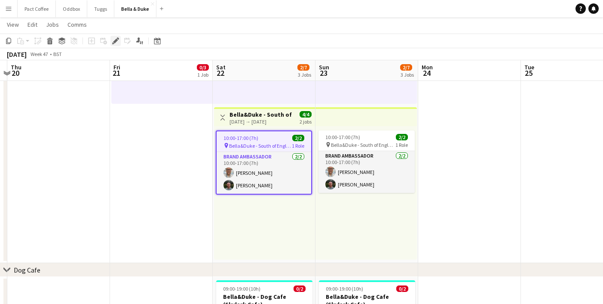
click at [118, 41] on icon "Edit" at bounding box center [115, 40] width 7 height 7
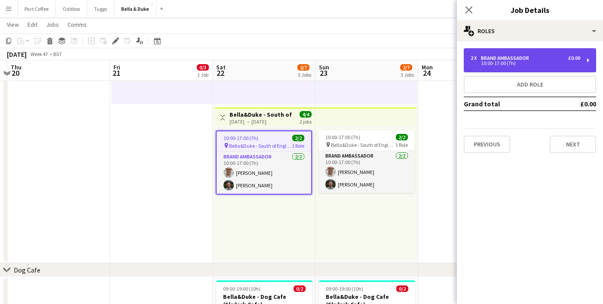
click at [496, 58] on div "Brand Ambassador" at bounding box center [507, 58] width 52 height 6
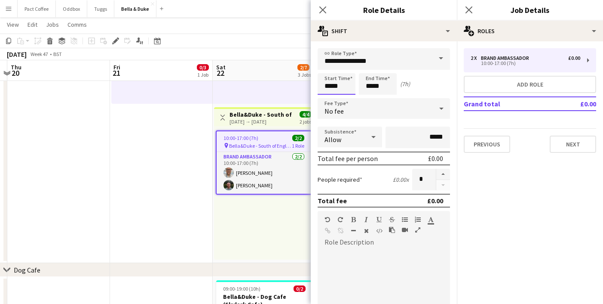
click at [327, 86] on input "*****" at bounding box center [337, 83] width 38 height 21
type input "*****"
click at [196, 155] on app-date-cell "Toggle View Bella&Duke_Suffolk County Christmas Fair [DATE] → [DATE] 0/9 3 jobs…" at bounding box center [161, 105] width 103 height 315
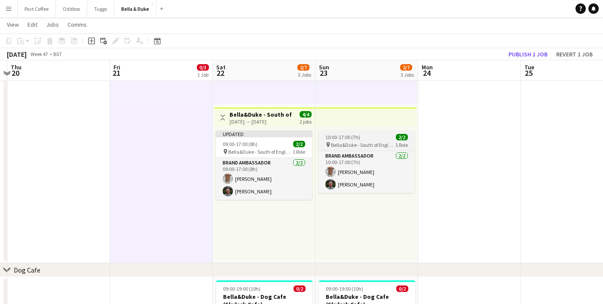
click at [341, 144] on span "Bella&Duke - South of England Winter Fair" at bounding box center [363, 144] width 64 height 6
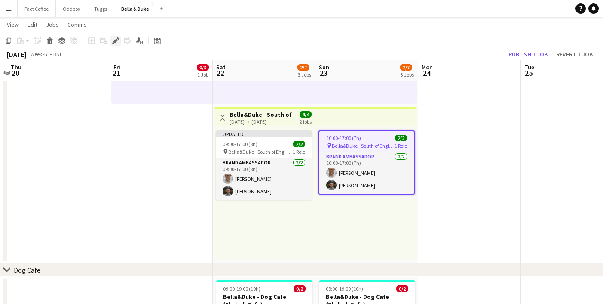
click at [111, 41] on div "Edit" at bounding box center [115, 41] width 10 height 10
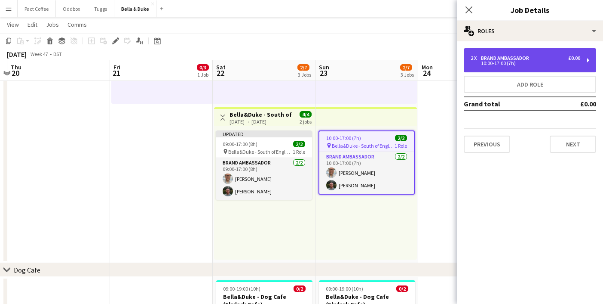
click at [498, 67] on div "2 x Brand Ambassador £0.00 10:00-17:00 (7h)" at bounding box center [530, 60] width 132 height 24
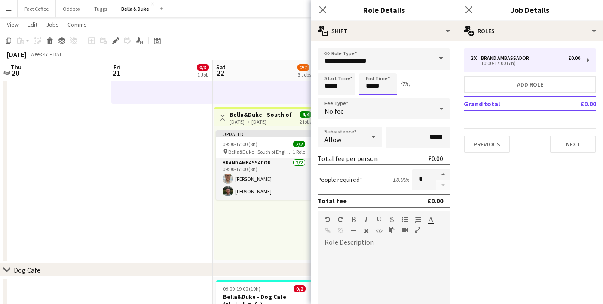
click at [371, 87] on input "*****" at bounding box center [378, 83] width 38 height 21
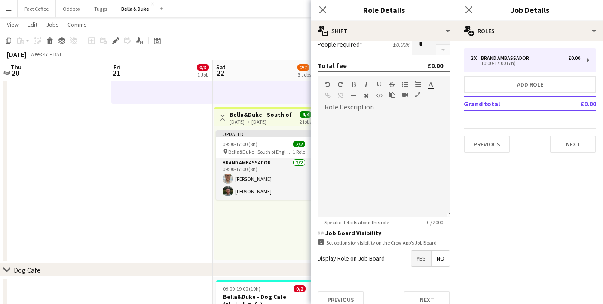
scroll to position [146, 0]
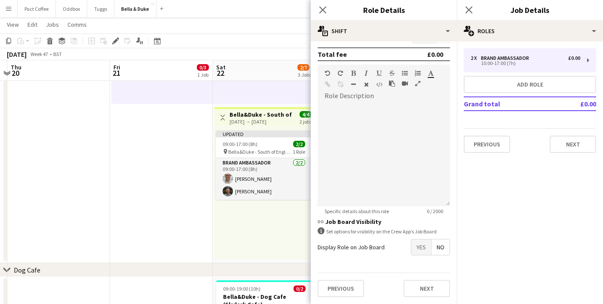
type input "*****"
click at [182, 199] on app-date-cell "Toggle View Bella&Duke_Suffolk County Christmas Fair [DATE] → [DATE] 0/9 3 jobs…" at bounding box center [161, 105] width 103 height 315
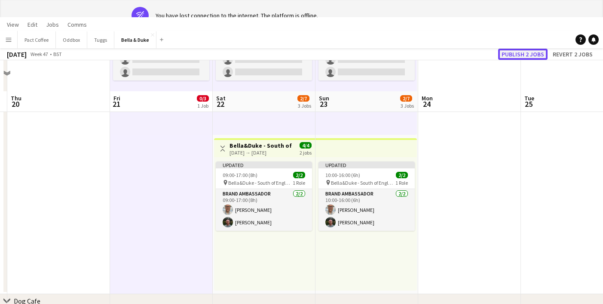
click at [533, 54] on button "Publish 2 jobs" at bounding box center [522, 54] width 49 height 11
